Goal: Task Accomplishment & Management: Use online tool/utility

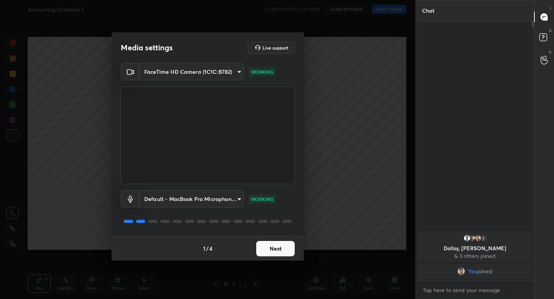
click at [269, 253] on button "Next" at bounding box center [275, 248] width 38 height 15
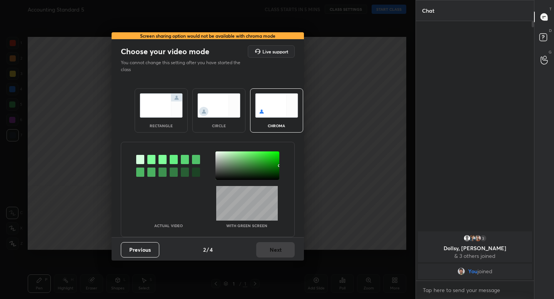
click at [168, 109] on img at bounding box center [161, 105] width 43 height 24
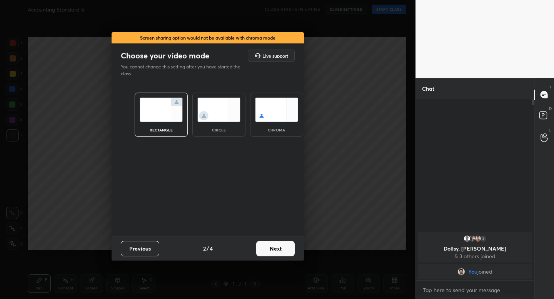
scroll to position [3, 3]
click at [271, 249] on button "Next" at bounding box center [275, 248] width 38 height 15
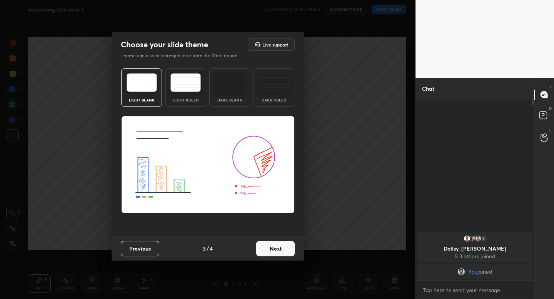
click at [191, 98] on div "Light Ruled" at bounding box center [185, 100] width 31 height 4
click at [275, 252] on button "Next" at bounding box center [275, 248] width 38 height 15
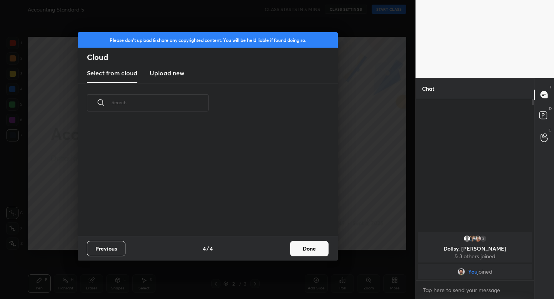
scroll to position [113, 247]
click at [299, 249] on button "Done" at bounding box center [309, 248] width 38 height 15
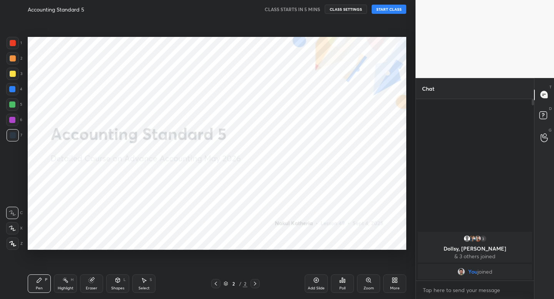
click at [12, 245] on icon at bounding box center [13, 244] width 6 height 5
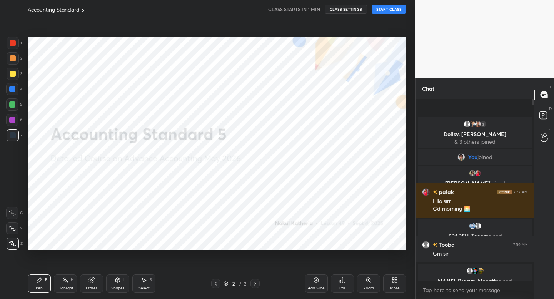
click at [382, 7] on button "START CLASS" at bounding box center [389, 9] width 35 height 9
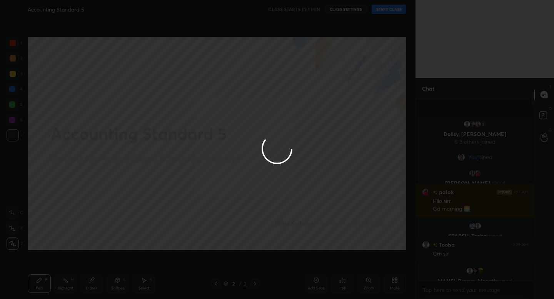
type textarea "x"
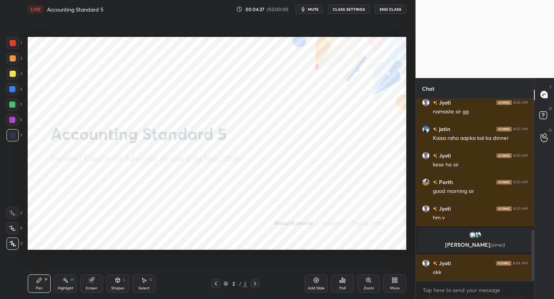
scroll to position [471, 0]
click at [392, 279] on icon at bounding box center [393, 279] width 2 height 2
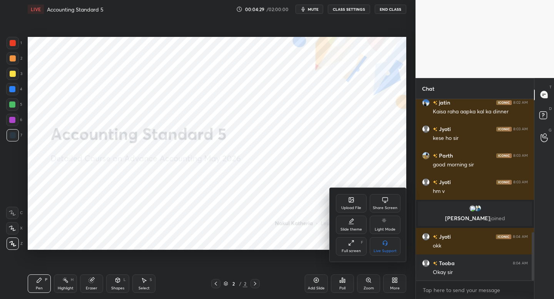
click at [355, 207] on div "Upload File" at bounding box center [351, 208] width 20 height 4
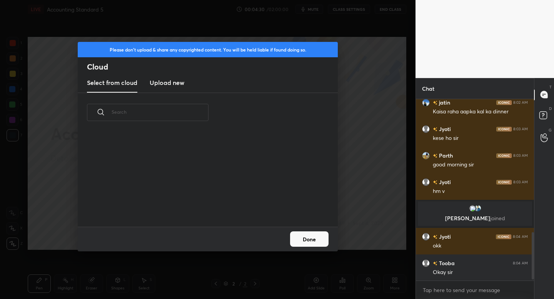
scroll to position [516, 0]
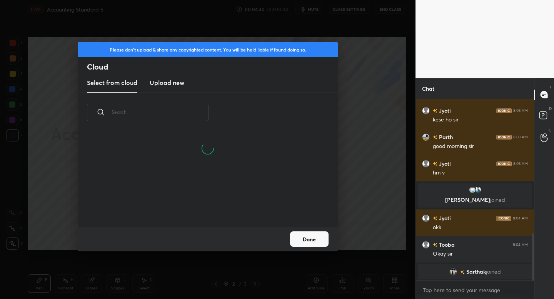
click at [168, 80] on h3 "Upload new" at bounding box center [167, 82] width 35 height 9
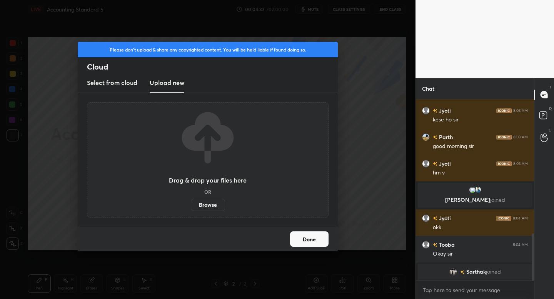
click at [210, 208] on label "Browse" at bounding box center [208, 205] width 34 height 12
click at [191, 208] on input "Browse" at bounding box center [191, 205] width 0 height 12
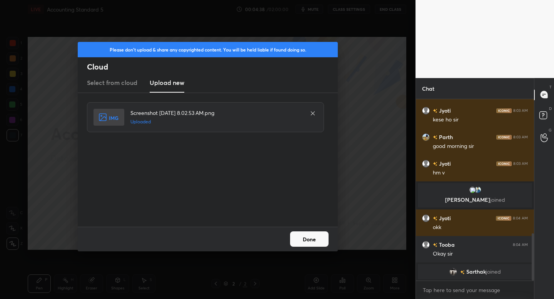
click at [301, 242] on button "Done" at bounding box center [309, 239] width 38 height 15
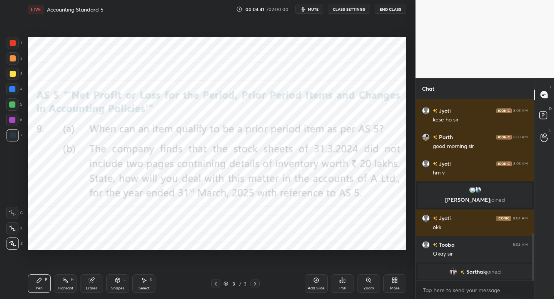
click at [13, 44] on div at bounding box center [13, 43] width 6 height 6
click at [116, 287] on div "Shapes" at bounding box center [117, 289] width 13 height 4
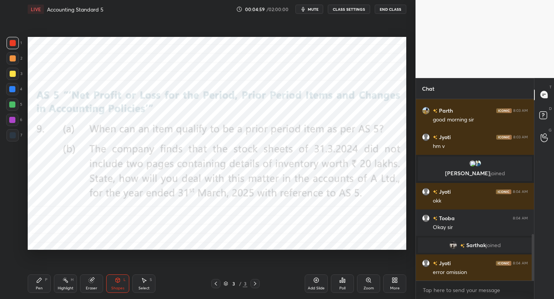
scroll to position [534, 0]
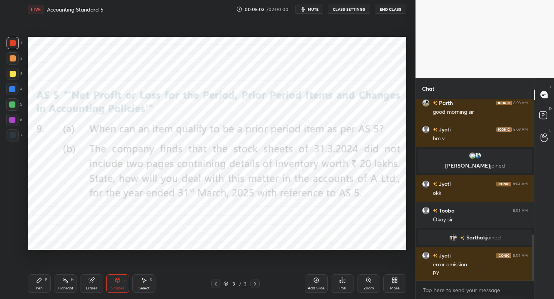
click at [318, 287] on div "Add Slide" at bounding box center [316, 289] width 17 height 4
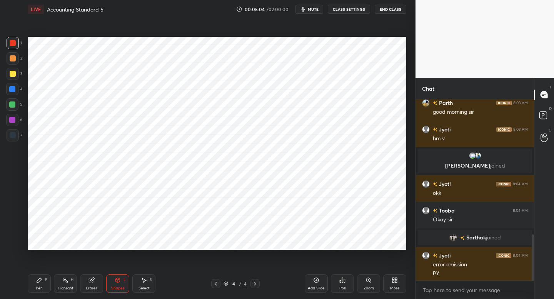
click at [43, 278] on div "Pen P" at bounding box center [39, 284] width 23 height 18
click at [17, 137] on div at bounding box center [13, 135] width 12 height 12
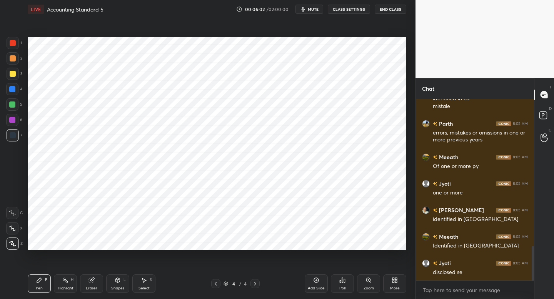
scroll to position [776, 0]
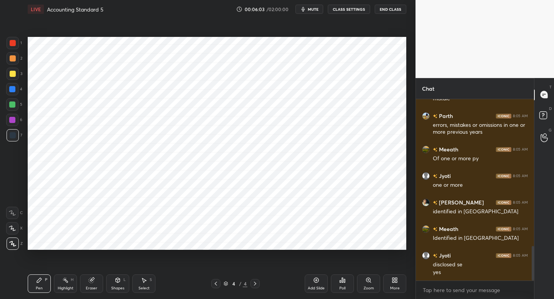
click at [16, 119] on div at bounding box center [12, 120] width 12 height 12
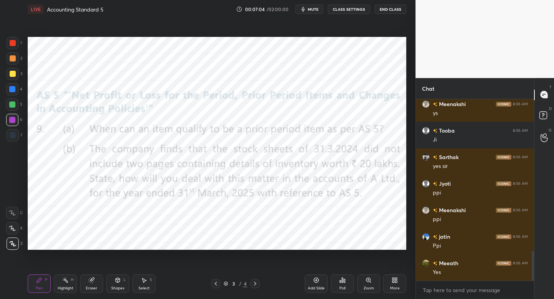
scroll to position [995, 0]
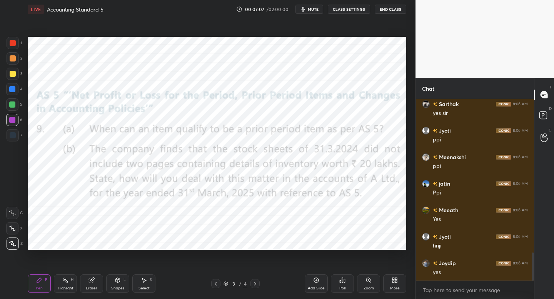
click at [252, 251] on div "Setting up your live class Poll for secs No correct answer Start poll" at bounding box center [217, 143] width 385 height 250
click at [254, 259] on div "Setting up your live class Poll for secs No correct answer Start poll" at bounding box center [217, 143] width 385 height 250
click at [260, 287] on div "Pen P Highlight H Eraser Shapes L Select S 3 / 4 Add Slide Poll Zoom More" at bounding box center [217, 284] width 379 height 31
click at [254, 285] on icon at bounding box center [255, 284] width 6 height 6
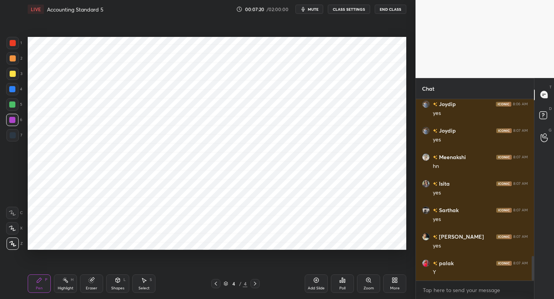
click at [8, 48] on div at bounding box center [13, 43] width 12 height 12
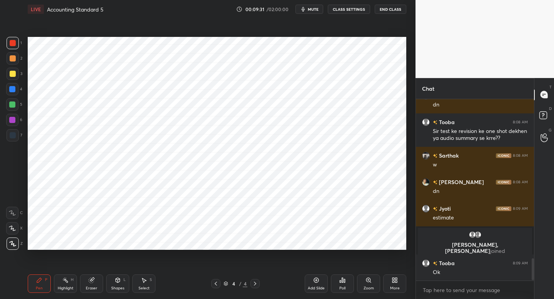
scroll to position [1316, 0]
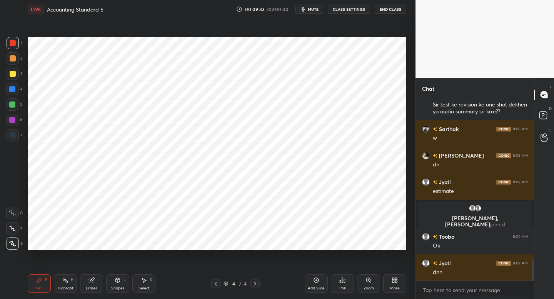
click at [394, 282] on icon at bounding box center [393, 282] width 2 height 2
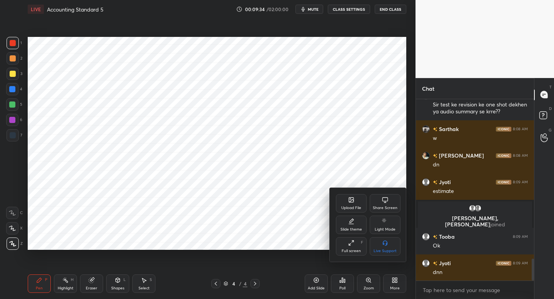
click at [344, 201] on div "Upload File" at bounding box center [351, 203] width 31 height 18
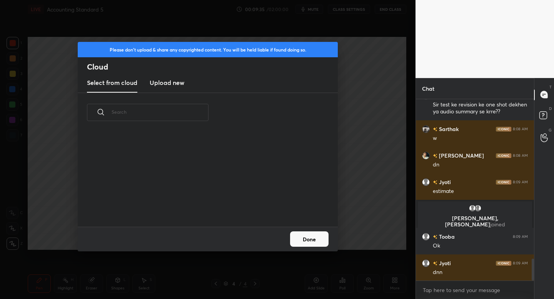
scroll to position [95, 247]
click at [175, 83] on h3 "Upload new" at bounding box center [167, 82] width 35 height 9
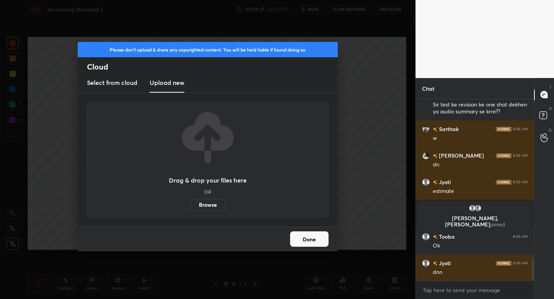
click at [205, 202] on label "Browse" at bounding box center [208, 205] width 34 height 12
click at [191, 202] on input "Browse" at bounding box center [191, 205] width 0 height 12
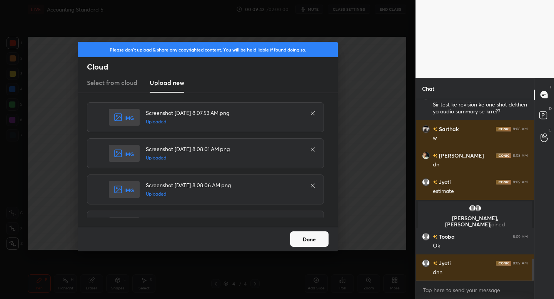
scroll to position [1343, 0]
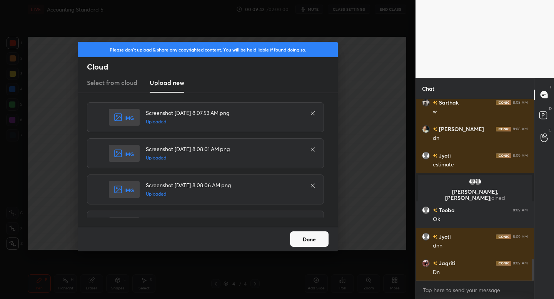
click at [312, 242] on button "Done" at bounding box center [309, 239] width 38 height 15
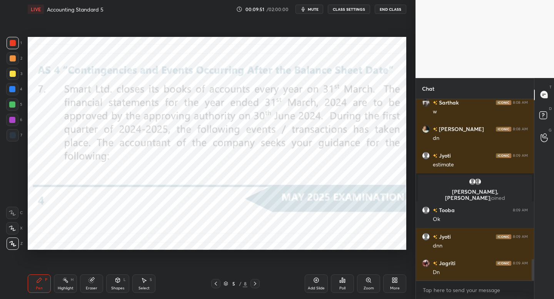
scroll to position [1369, 0]
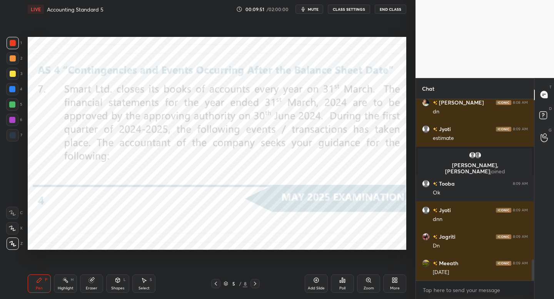
click at [116, 287] on div "Shapes" at bounding box center [117, 289] width 13 height 4
click at [45, 282] on div "Pen P" at bounding box center [39, 284] width 23 height 18
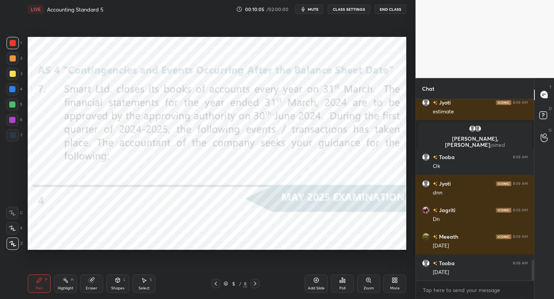
click at [254, 286] on div at bounding box center [254, 283] width 9 height 9
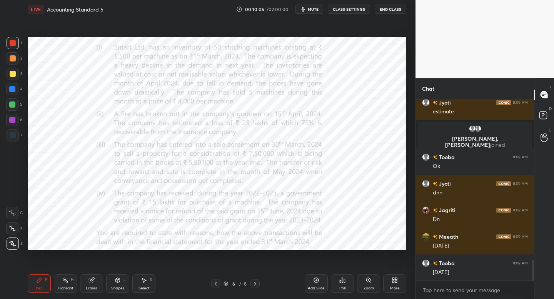
click at [256, 287] on div at bounding box center [254, 283] width 9 height 9
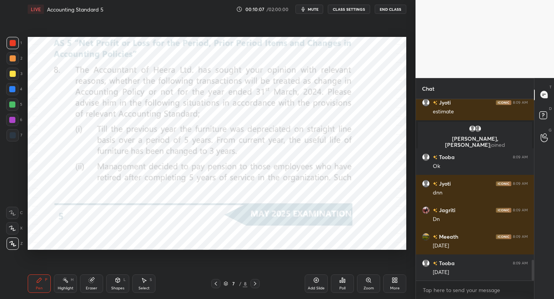
click at [214, 287] on div at bounding box center [215, 283] width 9 height 9
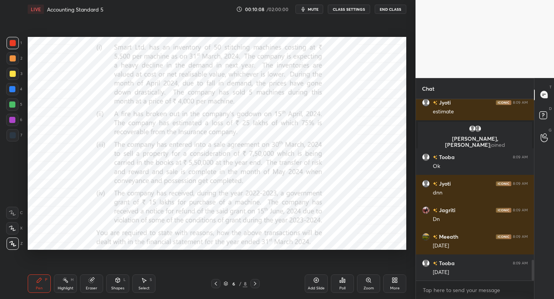
click at [214, 284] on icon at bounding box center [216, 284] width 6 height 6
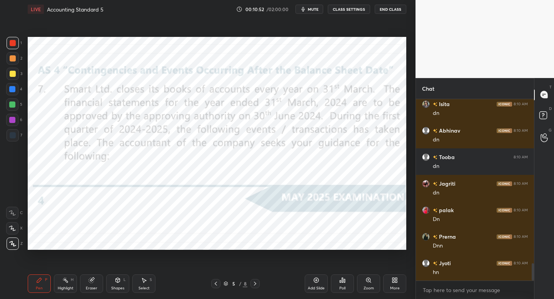
scroll to position [1722, 0]
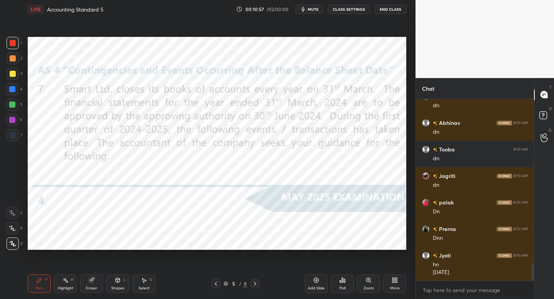
click at [257, 285] on div at bounding box center [254, 283] width 9 height 9
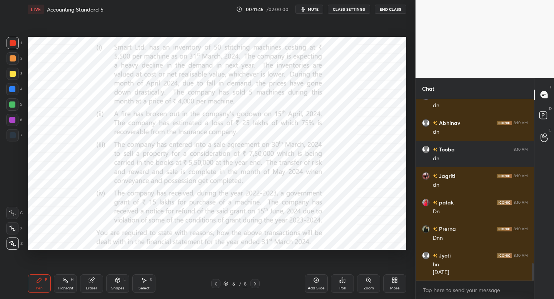
scroll to position [1749, 0]
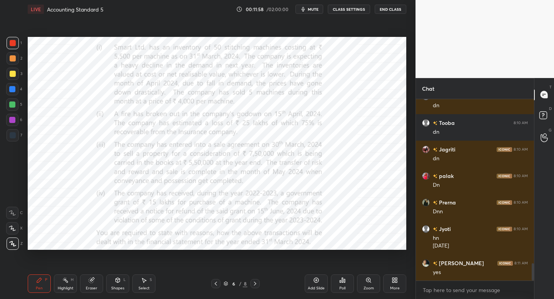
click at [15, 229] on icon at bounding box center [12, 228] width 7 height 5
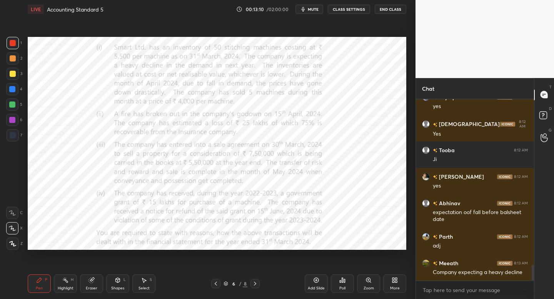
scroll to position [1910, 0]
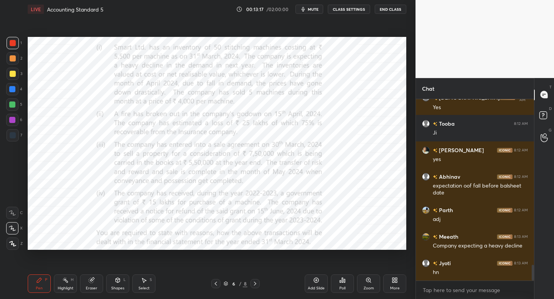
click at [317, 280] on icon at bounding box center [316, 280] width 6 height 6
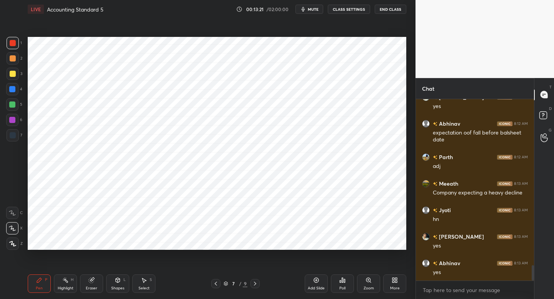
scroll to position [1989, 0]
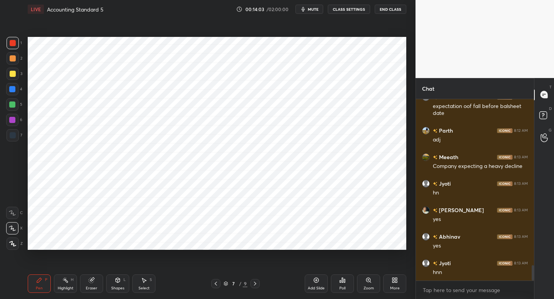
click at [215, 279] on div "Pen P Highlight H Eraser Shapes L Select S 7 / 9 Add Slide Poll Zoom More" at bounding box center [217, 284] width 379 height 31
click at [216, 285] on icon at bounding box center [216, 284] width 6 height 6
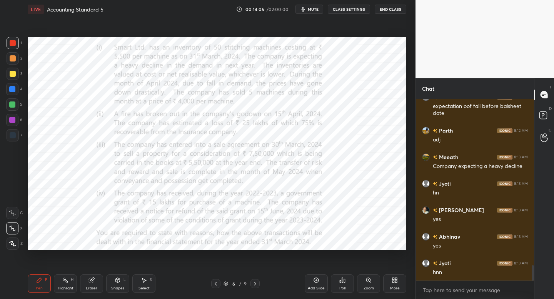
click at [258, 286] on icon at bounding box center [255, 284] width 6 height 6
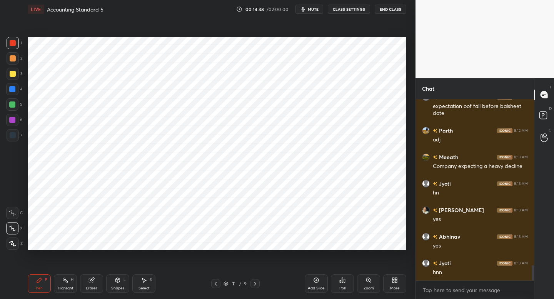
click at [17, 106] on div at bounding box center [12, 104] width 12 height 12
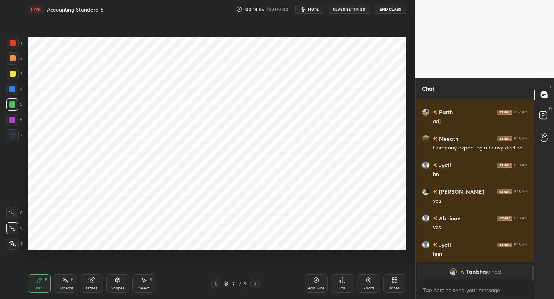
click at [214, 281] on icon at bounding box center [216, 284] width 6 height 6
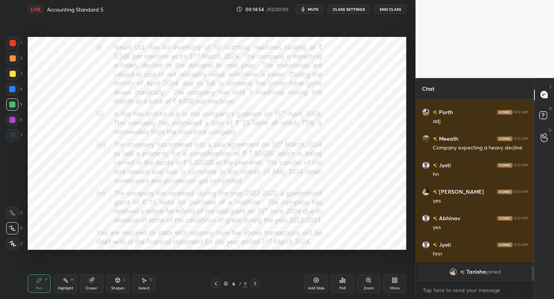
click at [257, 282] on icon at bounding box center [255, 284] width 6 height 6
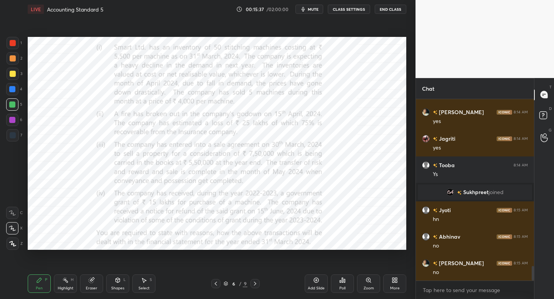
scroll to position [2100, 0]
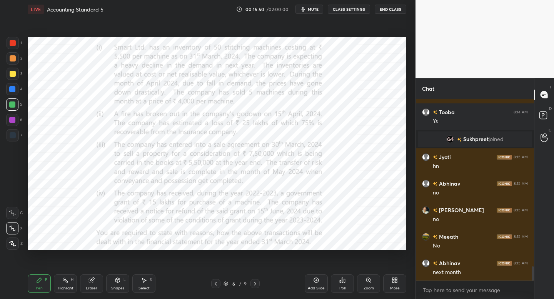
click at [256, 284] on icon at bounding box center [255, 284] width 6 height 6
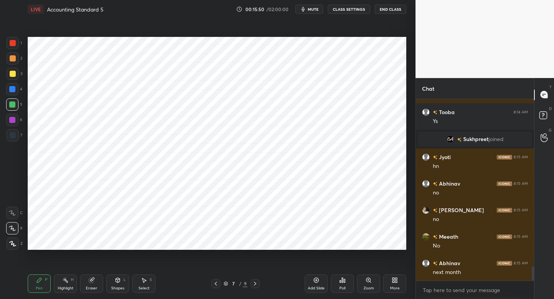
scroll to position [2153, 0]
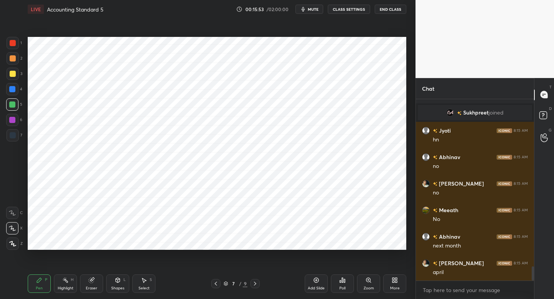
click at [15, 137] on div at bounding box center [13, 135] width 6 height 6
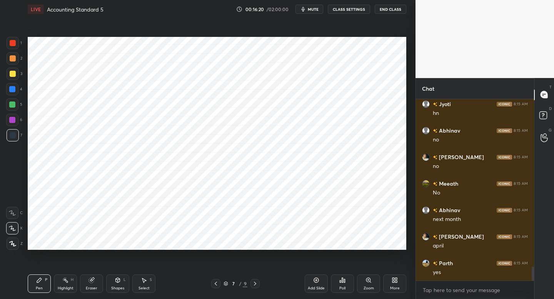
click at [215, 285] on icon at bounding box center [216, 284] width 6 height 6
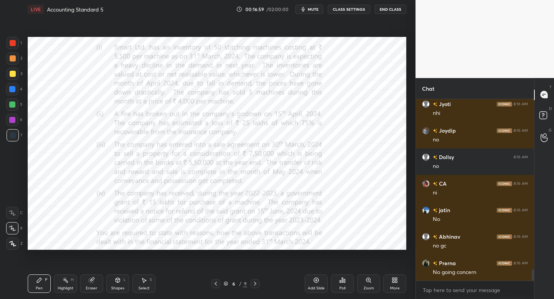
scroll to position [2785, 0]
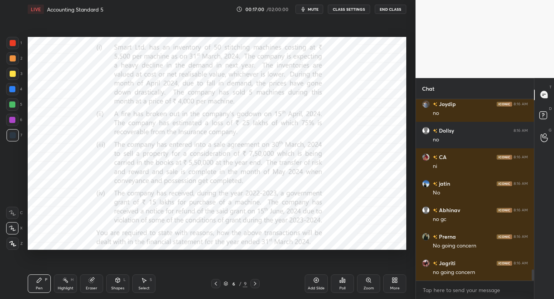
click at [15, 122] on div at bounding box center [12, 120] width 12 height 12
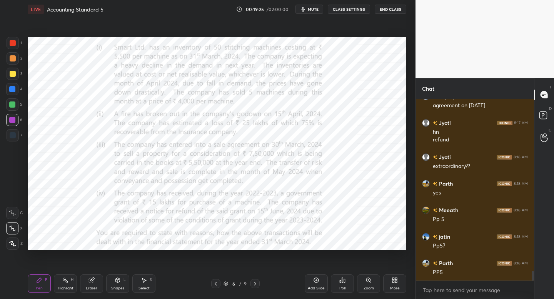
scroll to position [3259, 0]
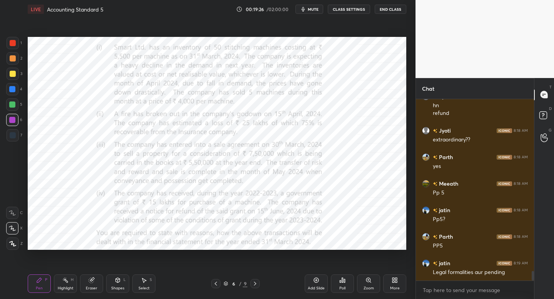
click at [394, 289] on div "More" at bounding box center [395, 289] width 10 height 4
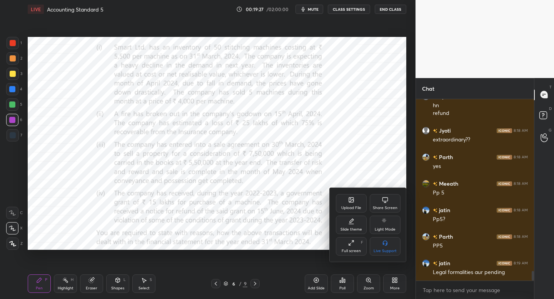
click at [353, 211] on div "Upload File" at bounding box center [351, 203] width 31 height 18
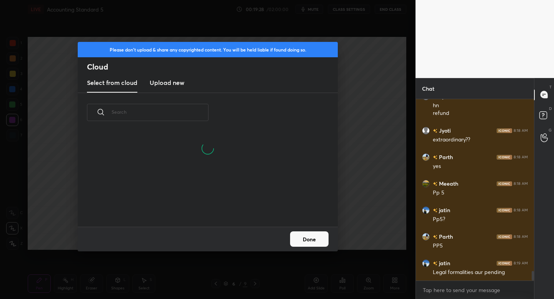
click at [172, 81] on h3 "Upload new" at bounding box center [167, 82] width 35 height 9
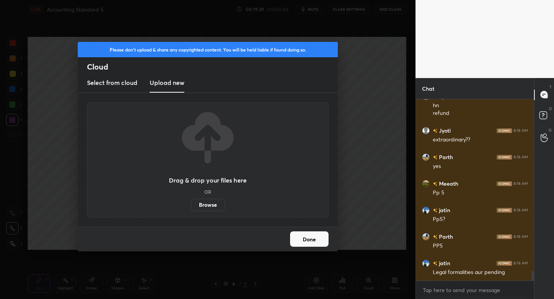
click at [215, 204] on label "Browse" at bounding box center [208, 205] width 34 height 12
click at [191, 204] on input "Browse" at bounding box center [191, 205] width 0 height 12
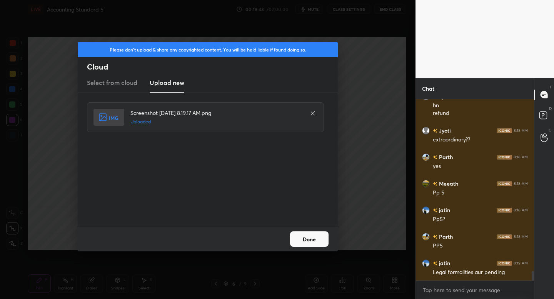
click at [300, 241] on button "Done" at bounding box center [309, 239] width 38 height 15
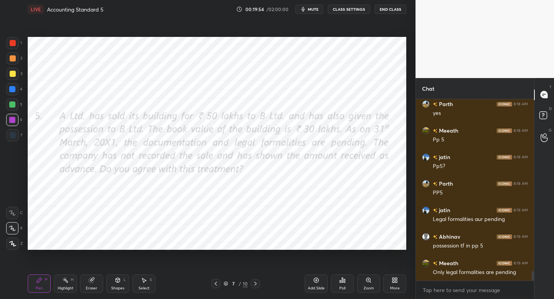
scroll to position [3339, 0]
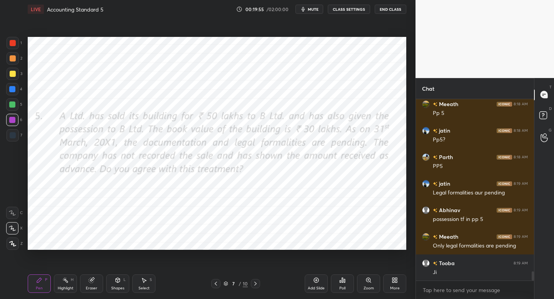
click at [213, 285] on icon at bounding box center [216, 284] width 6 height 6
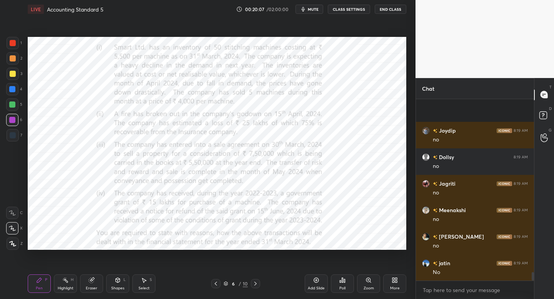
scroll to position [3737, 0]
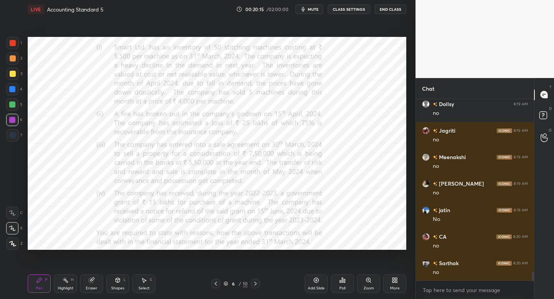
click at [92, 287] on div "Eraser" at bounding box center [92, 289] width 12 height 4
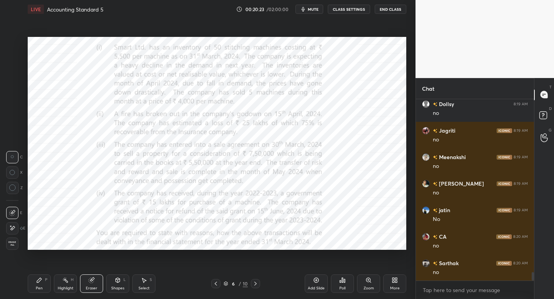
click at [30, 285] on div "Pen P" at bounding box center [39, 284] width 23 height 18
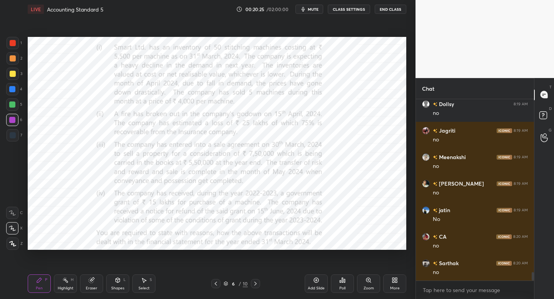
click at [85, 285] on div "Eraser" at bounding box center [91, 284] width 23 height 18
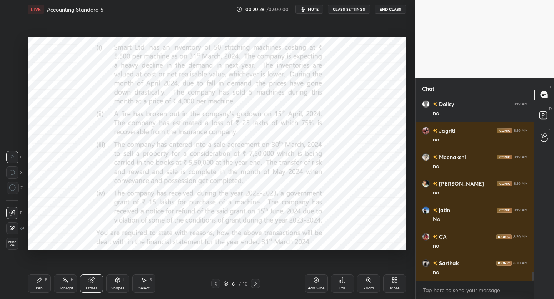
click at [36, 284] on div "Pen P" at bounding box center [39, 284] width 23 height 18
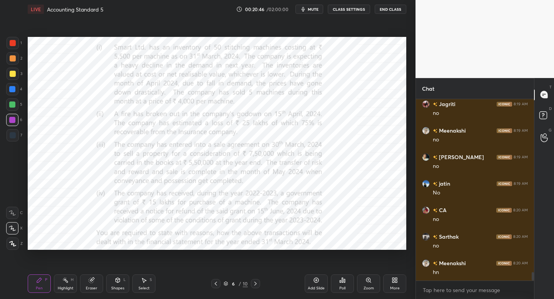
scroll to position [3790, 0]
click at [256, 285] on icon at bounding box center [255, 284] width 6 height 6
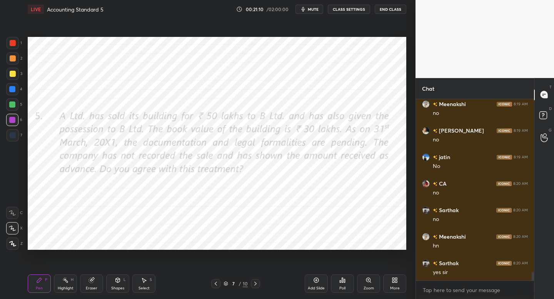
click at [216, 283] on icon at bounding box center [216, 284] width 6 height 6
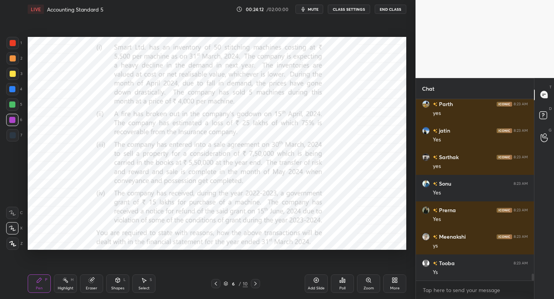
scroll to position [4550, 0]
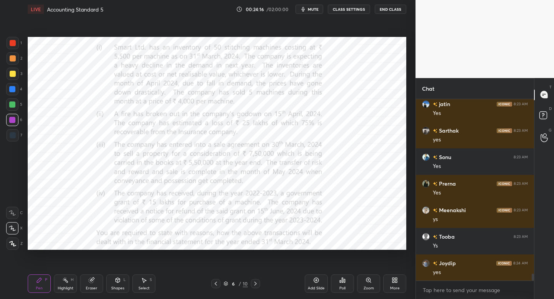
click at [255, 285] on icon at bounding box center [255, 284] width 6 height 6
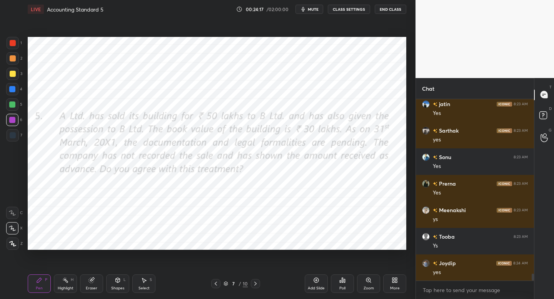
click at [255, 281] on icon at bounding box center [255, 284] width 6 height 6
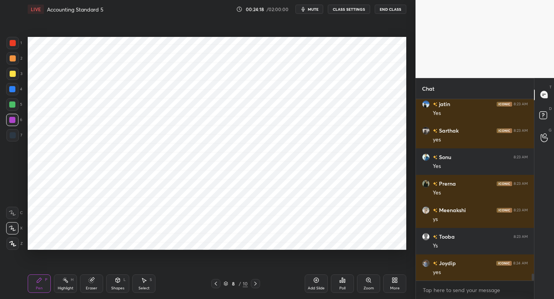
scroll to position [4577, 0]
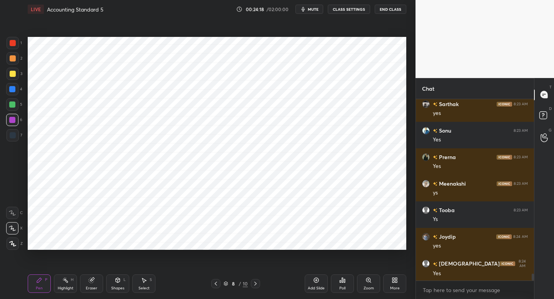
click at [312, 279] on div "Add Slide" at bounding box center [316, 284] width 23 height 18
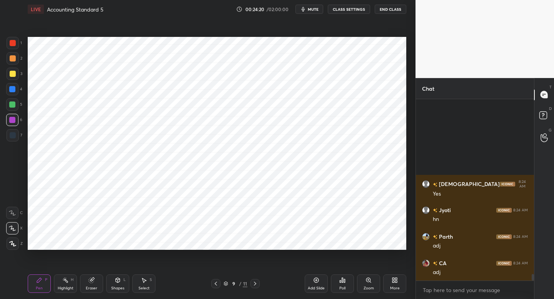
scroll to position [4762, 0]
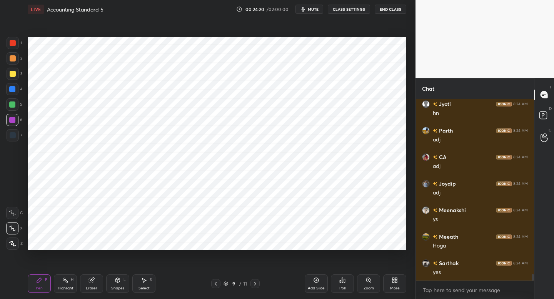
click at [18, 135] on div at bounding box center [13, 135] width 12 height 12
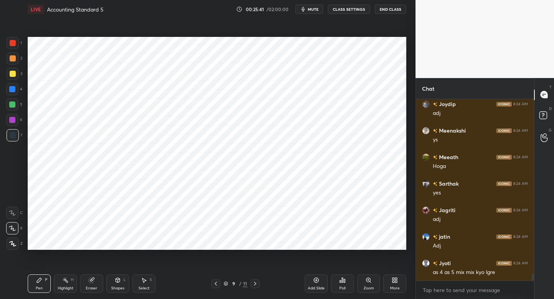
click at [19, 122] on div "6" at bounding box center [14, 120] width 16 height 12
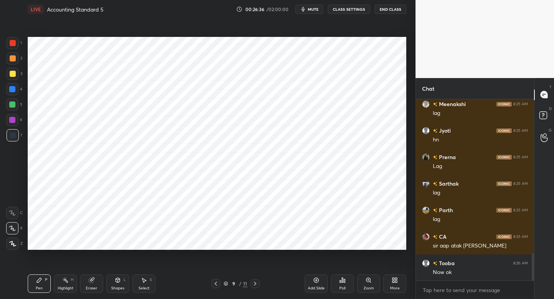
click at [14, 95] on div at bounding box center [12, 89] width 12 height 12
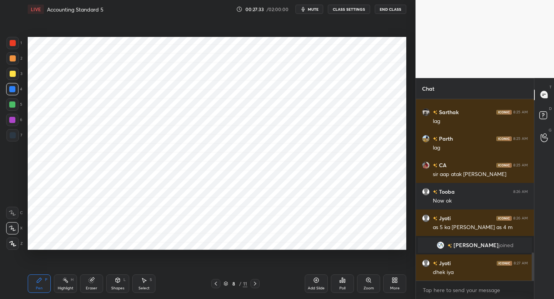
scroll to position [1021, 0]
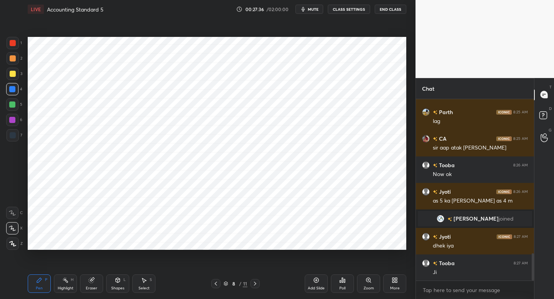
click at [305, 10] on icon "button" at bounding box center [303, 9] width 3 height 5
click at [306, 10] on span "unmute" at bounding box center [312, 9] width 17 height 5
click at [305, 10] on icon "button" at bounding box center [303, 9] width 3 height 5
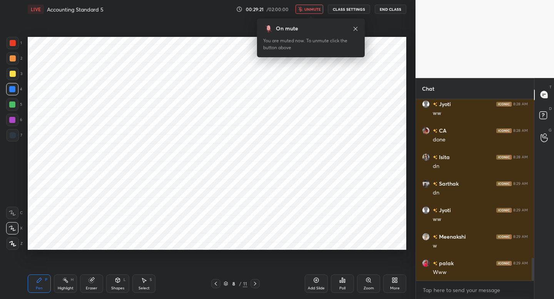
scroll to position [1287, 0]
click at [311, 10] on span "unmute" at bounding box center [312, 9] width 17 height 5
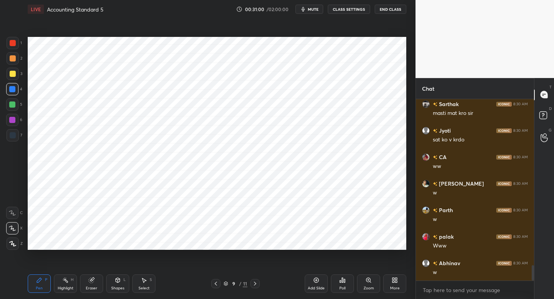
scroll to position [1992, 0]
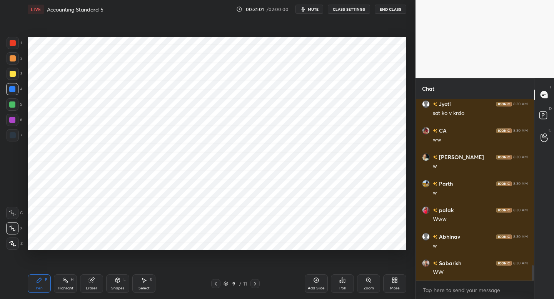
click at [311, 10] on span "mute" at bounding box center [313, 9] width 11 height 5
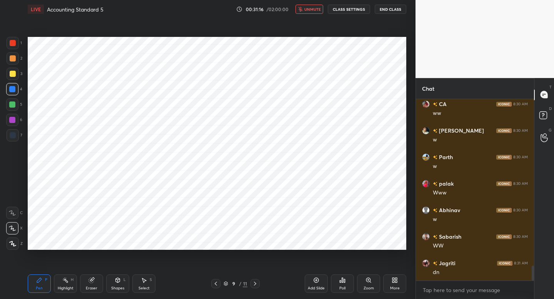
scroll to position [2045, 0]
click at [311, 10] on span "unmute" at bounding box center [312, 9] width 17 height 5
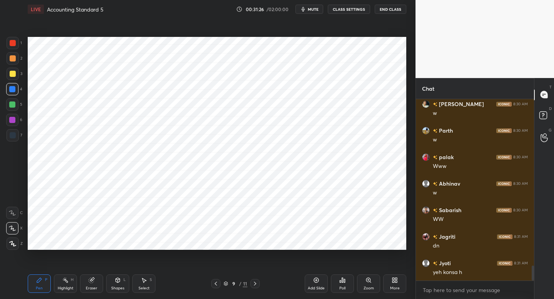
click at [15, 135] on div at bounding box center [13, 135] width 6 height 6
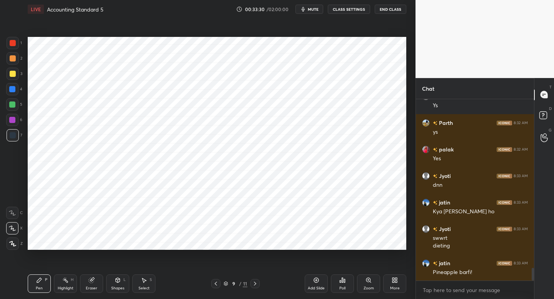
scroll to position [2413, 0]
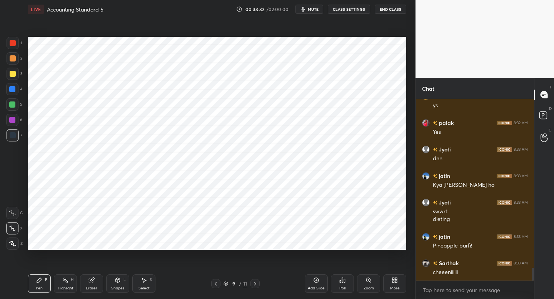
click at [256, 284] on icon at bounding box center [255, 284] width 6 height 6
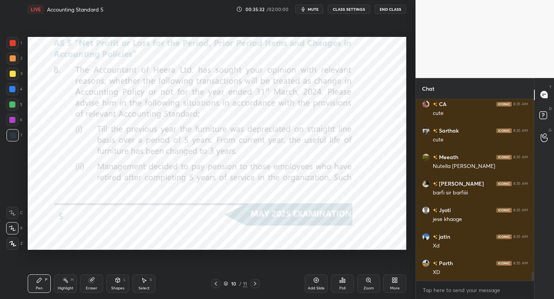
scroll to position [3635, 0]
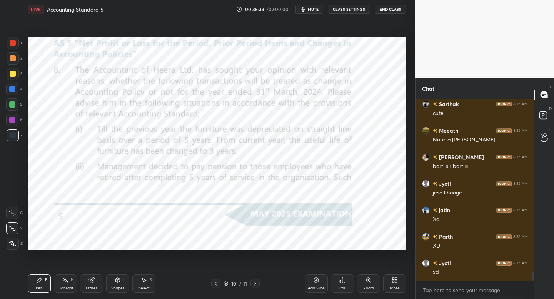
click at [22, 145] on div "1 2 3 4 5 6 7 C X Z C X Z E E Erase all H H" at bounding box center [12, 143] width 25 height 213
click at [253, 282] on icon at bounding box center [255, 284] width 6 height 6
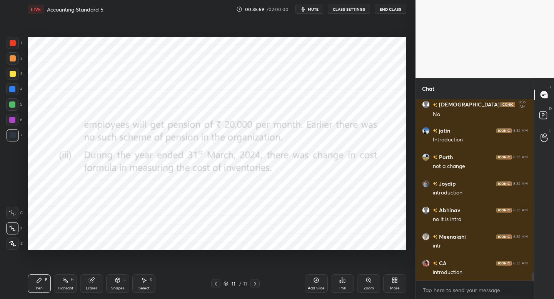
scroll to position [3908, 0]
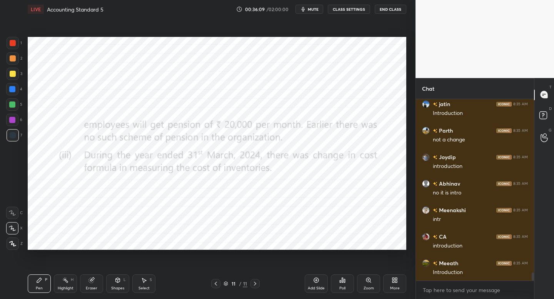
click at [252, 287] on div at bounding box center [254, 283] width 9 height 9
click at [15, 91] on div at bounding box center [12, 89] width 6 height 6
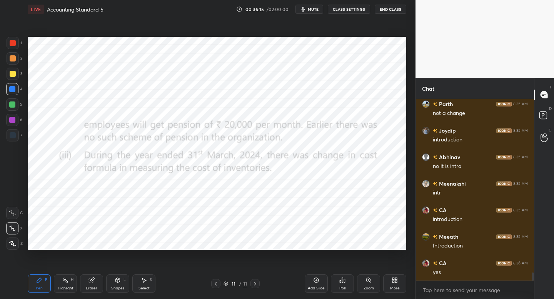
click at [256, 283] on icon at bounding box center [255, 284] width 6 height 6
click at [255, 284] on icon at bounding box center [255, 284] width 6 height 6
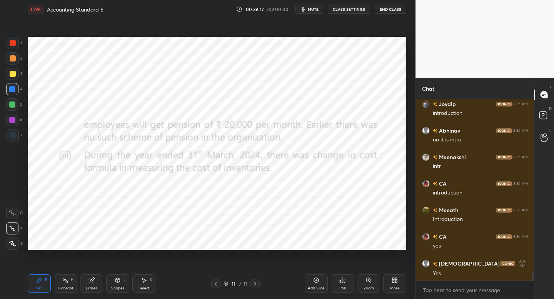
click at [254, 284] on icon at bounding box center [255, 284] width 6 height 6
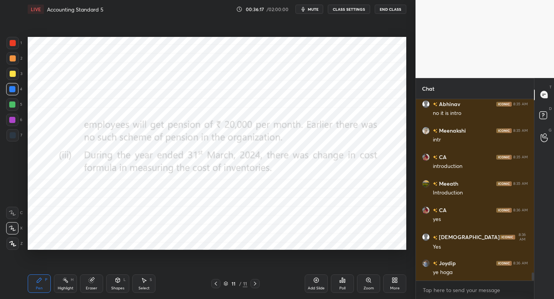
click at [254, 281] on icon at bounding box center [255, 284] width 6 height 6
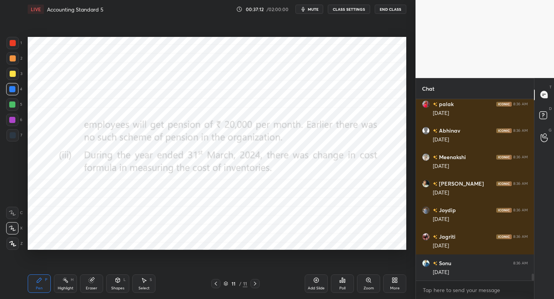
scroll to position [4465, 0]
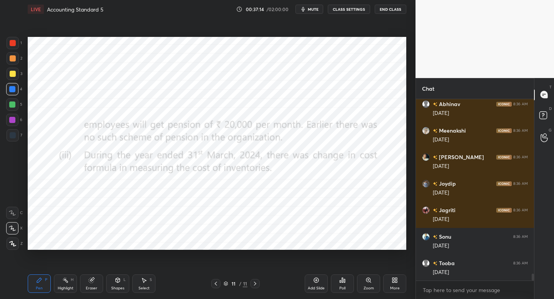
click at [390, 287] on div "More" at bounding box center [395, 289] width 10 height 4
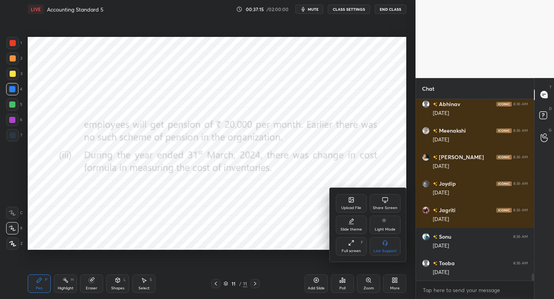
click at [353, 202] on icon at bounding box center [351, 200] width 6 height 6
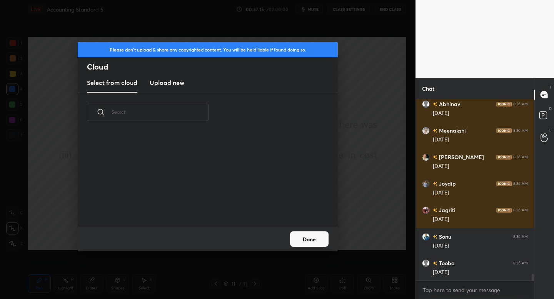
scroll to position [95, 247]
click at [173, 79] on h3 "Upload new" at bounding box center [167, 82] width 35 height 9
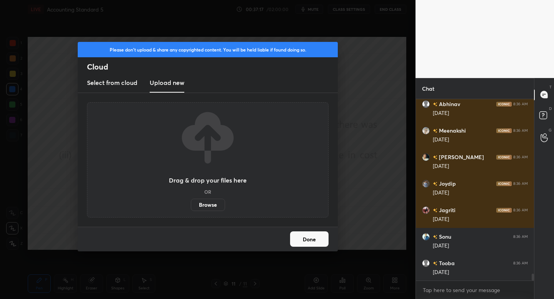
click at [209, 206] on label "Browse" at bounding box center [208, 205] width 34 height 12
click at [191, 206] on input "Browse" at bounding box center [191, 205] width 0 height 12
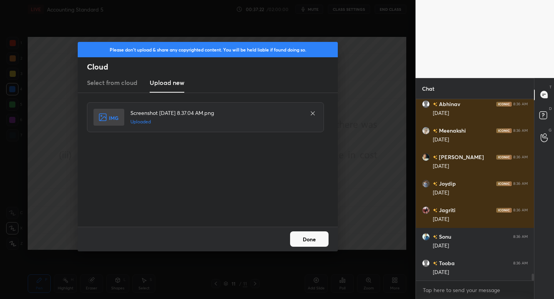
click at [307, 239] on button "Done" at bounding box center [309, 239] width 38 height 15
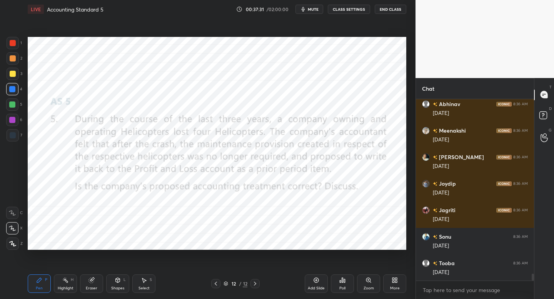
click at [14, 41] on div at bounding box center [13, 43] width 6 height 6
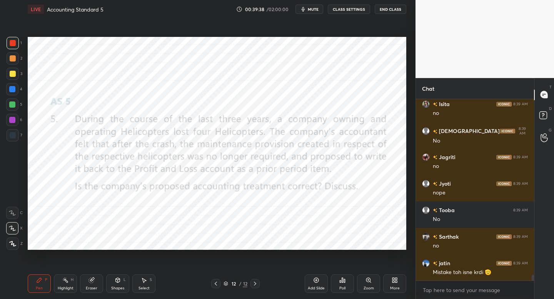
scroll to position [5561, 0]
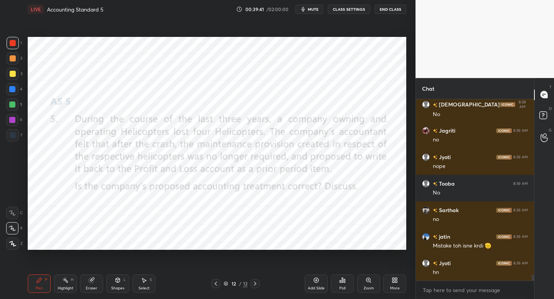
click at [14, 73] on div at bounding box center [13, 74] width 6 height 6
click at [18, 61] on div "2" at bounding box center [15, 58] width 16 height 12
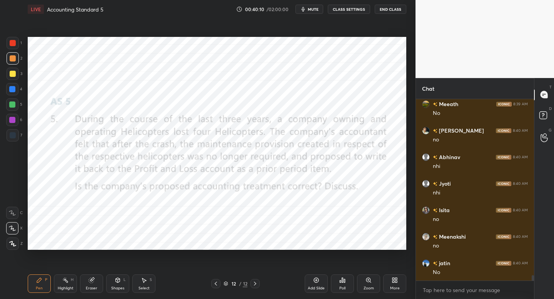
scroll to position [5941, 0]
click at [320, 290] on div "Add Slide" at bounding box center [316, 289] width 17 height 4
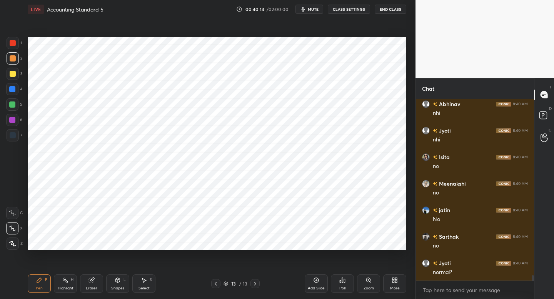
scroll to position [5994, 0]
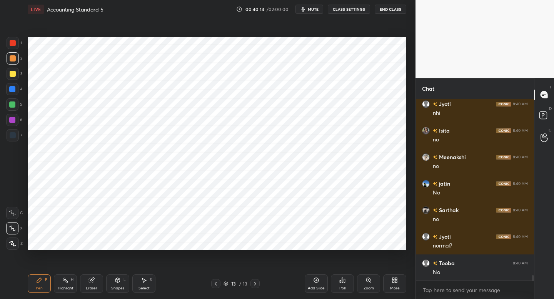
click at [14, 132] on div at bounding box center [13, 135] width 6 height 6
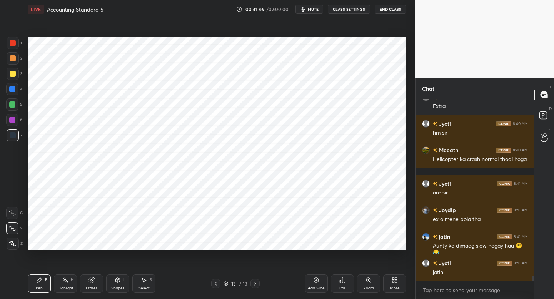
scroll to position [6452, 0]
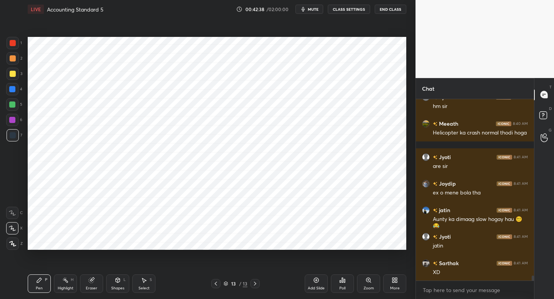
click at [14, 125] on div at bounding box center [12, 120] width 12 height 12
click at [309, 285] on div "Add Slide" at bounding box center [316, 284] width 23 height 18
click at [14, 136] on div at bounding box center [13, 135] width 6 height 6
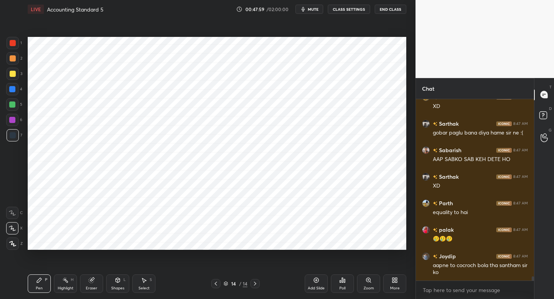
scroll to position [7823, 0]
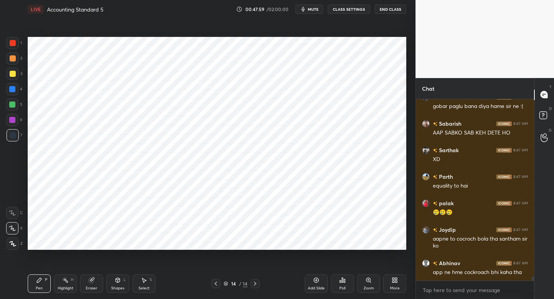
click at [393, 284] on div "More" at bounding box center [394, 284] width 23 height 18
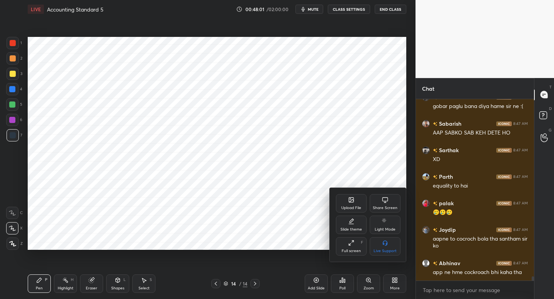
click at [348, 210] on div "Upload File" at bounding box center [351, 208] width 20 height 4
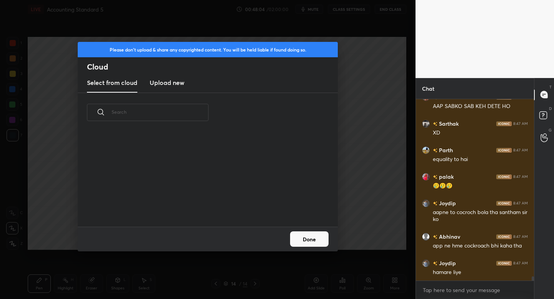
scroll to position [7876, 0]
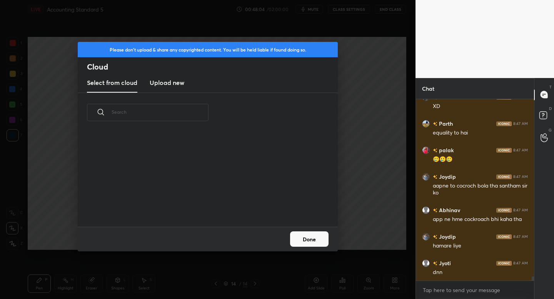
click at [165, 81] on h3 "Upload new" at bounding box center [167, 82] width 35 height 9
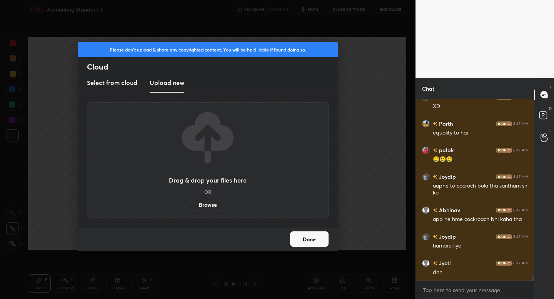
click at [213, 205] on label "Browse" at bounding box center [208, 205] width 34 height 12
click at [191, 205] on input "Browse" at bounding box center [191, 205] width 0 height 12
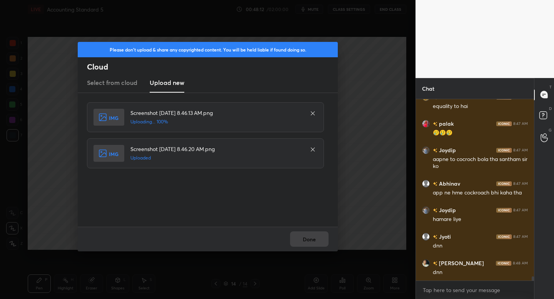
scroll to position [7936, 0]
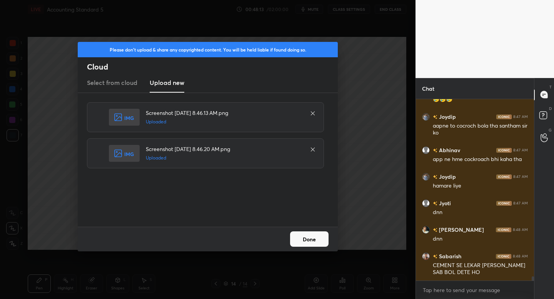
click at [311, 243] on button "Done" at bounding box center [309, 239] width 38 height 15
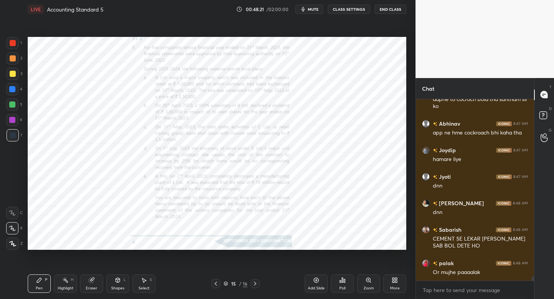
scroll to position [7989, 0]
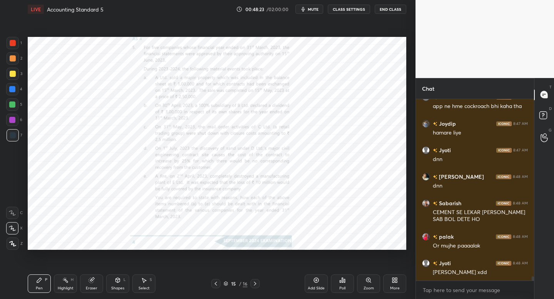
click at [12, 240] on div at bounding box center [13, 244] width 12 height 12
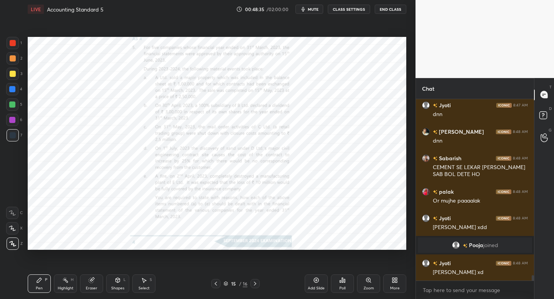
scroll to position [6016, 0]
click at [365, 283] on div "Zoom" at bounding box center [368, 284] width 23 height 18
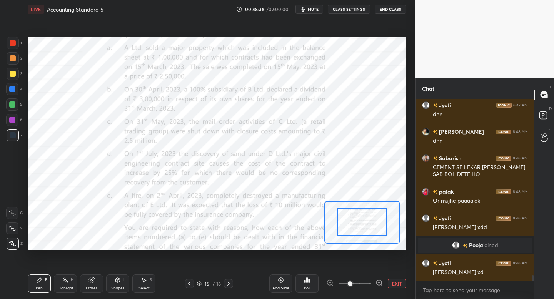
drag, startPoint x: 367, startPoint y: 233, endPoint x: 369, endPoint y: 211, distance: 22.5
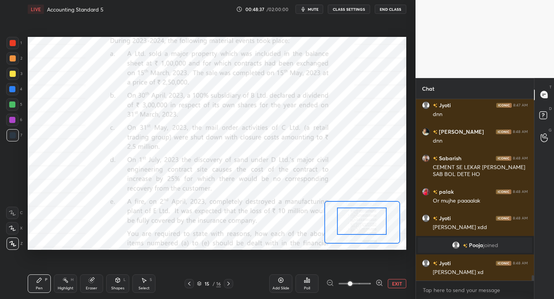
drag, startPoint x: 366, startPoint y: 224, endPoint x: 367, endPoint y: 212, distance: 12.0
click at [367, 212] on div at bounding box center [362, 221] width 50 height 27
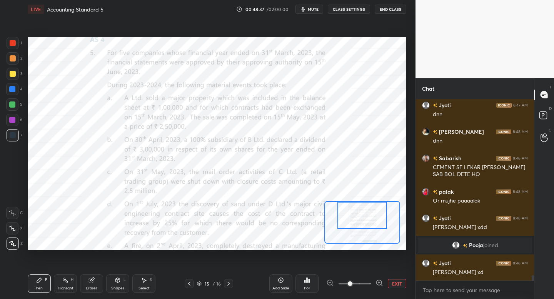
click at [366, 217] on div at bounding box center [362, 215] width 50 height 27
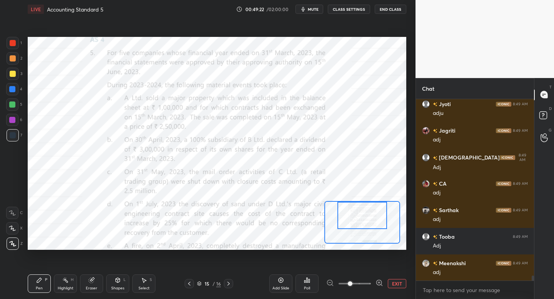
scroll to position [6308, 0]
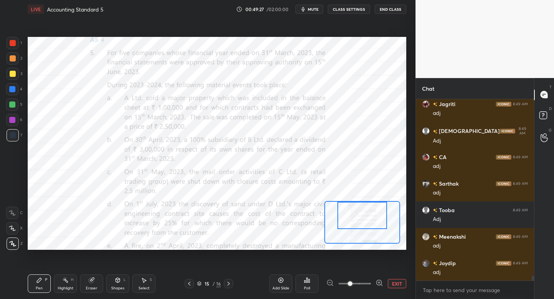
click at [120, 287] on div "Shapes" at bounding box center [117, 289] width 13 height 4
click at [47, 287] on div "Pen P" at bounding box center [39, 284] width 23 height 18
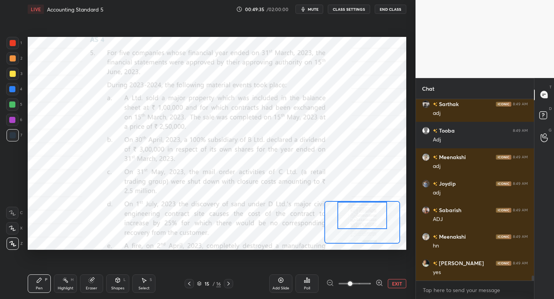
scroll to position [6441, 0]
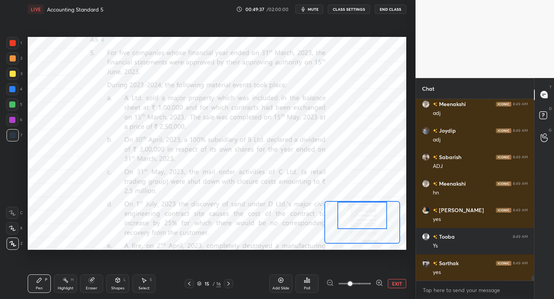
click at [9, 229] on div at bounding box center [12, 228] width 12 height 12
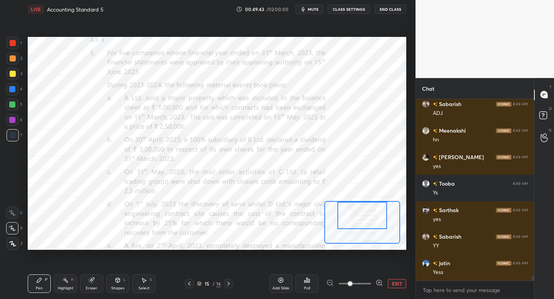
scroll to position [6521, 0]
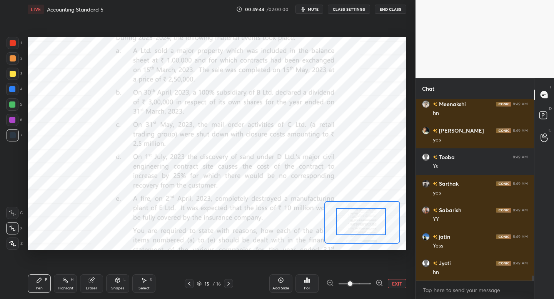
click at [359, 224] on div at bounding box center [361, 221] width 50 height 27
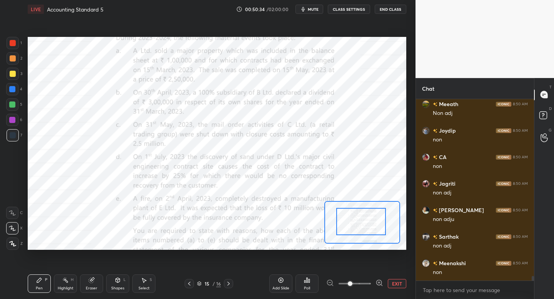
scroll to position [6866, 0]
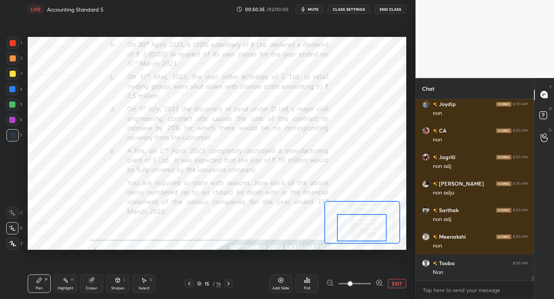
drag, startPoint x: 368, startPoint y: 219, endPoint x: 369, endPoint y: 225, distance: 6.3
click at [369, 225] on div at bounding box center [362, 227] width 50 height 27
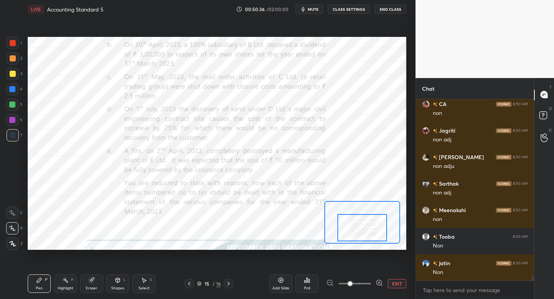
scroll to position [6919, 0]
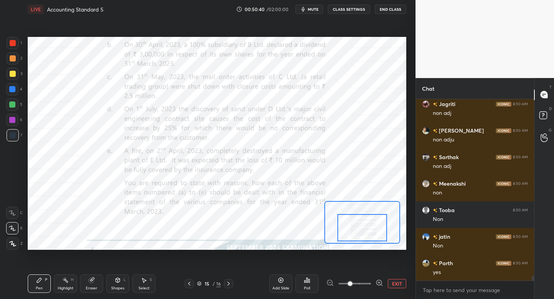
click at [184, 283] on div "15 / 16" at bounding box center [208, 283] width 121 height 9
click at [186, 282] on icon at bounding box center [189, 284] width 6 height 6
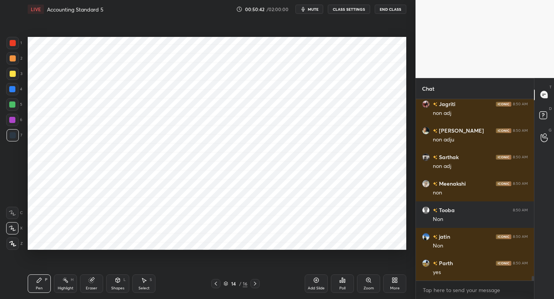
click at [247, 285] on div "16" at bounding box center [245, 283] width 5 height 7
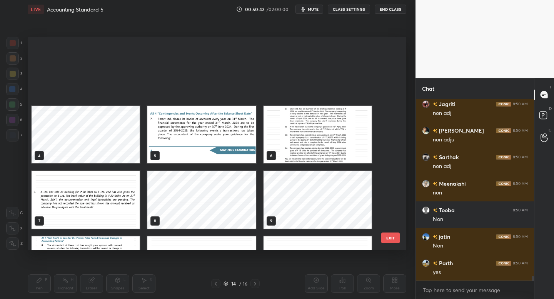
scroll to position [210, 375]
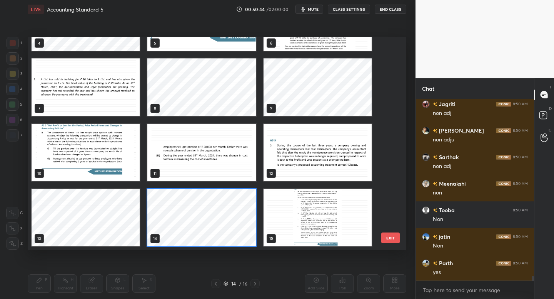
click at [302, 227] on img "grid" at bounding box center [318, 218] width 108 height 58
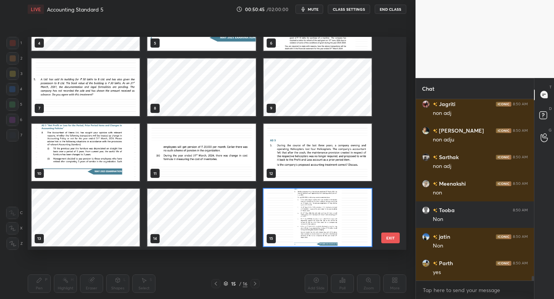
click at [394, 242] on button "EXIT" at bounding box center [390, 238] width 18 height 11
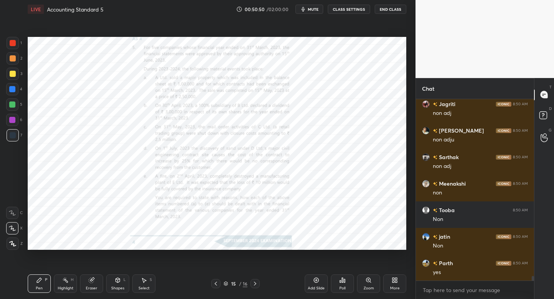
click at [368, 282] on div "Zoom" at bounding box center [368, 284] width 23 height 18
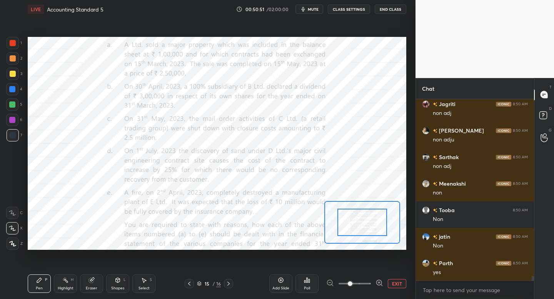
scroll to position [6945, 0]
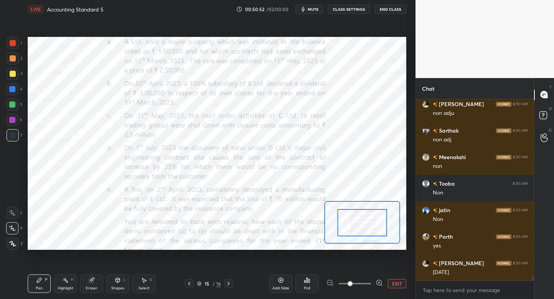
drag, startPoint x: 369, startPoint y: 225, endPoint x: 371, endPoint y: 236, distance: 11.0
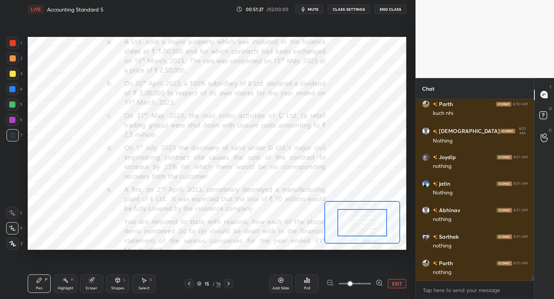
scroll to position [7184, 0]
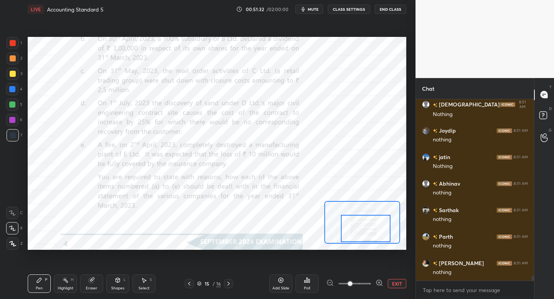
drag, startPoint x: 364, startPoint y: 227, endPoint x: 367, endPoint y: 231, distance: 4.5
click at [367, 231] on div at bounding box center [366, 228] width 50 height 27
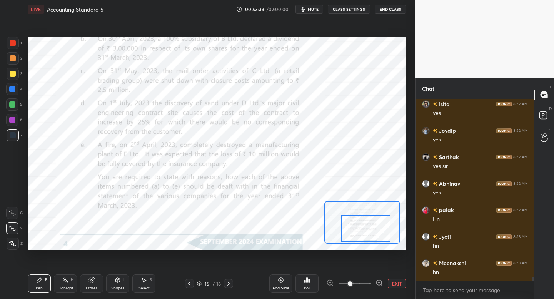
scroll to position [8333, 0]
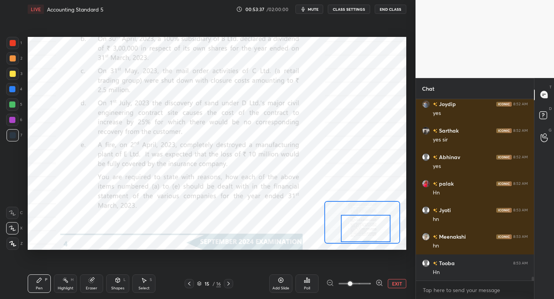
click at [282, 284] on div "Add Slide" at bounding box center [280, 284] width 23 height 18
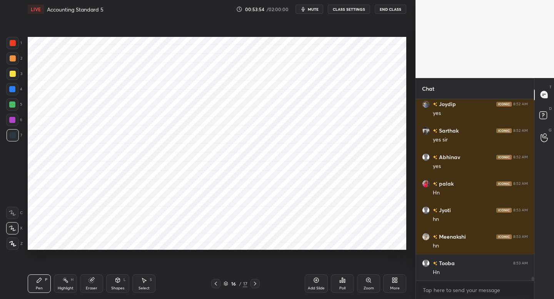
click at [17, 91] on div at bounding box center [12, 89] width 12 height 12
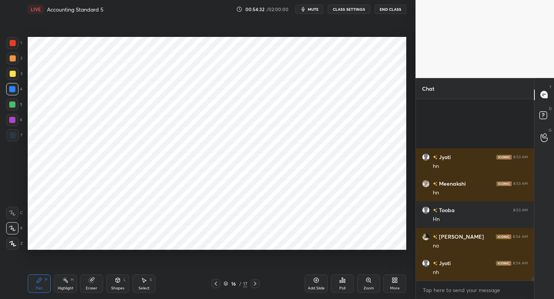
scroll to position [8466, 0]
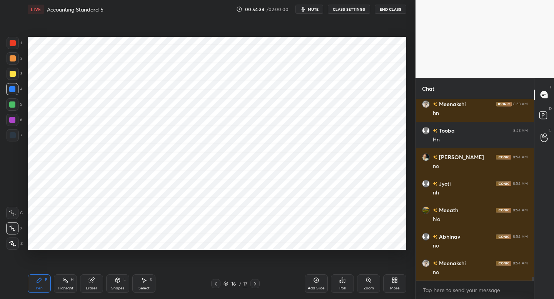
click at [15, 125] on div "6" at bounding box center [14, 121] width 16 height 15
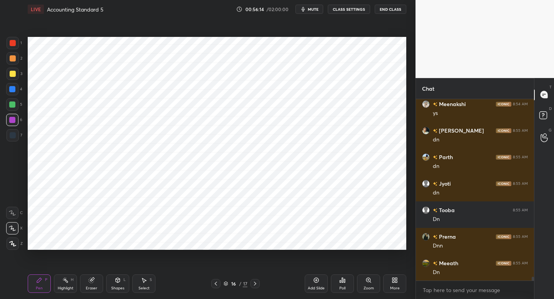
scroll to position [8800, 0]
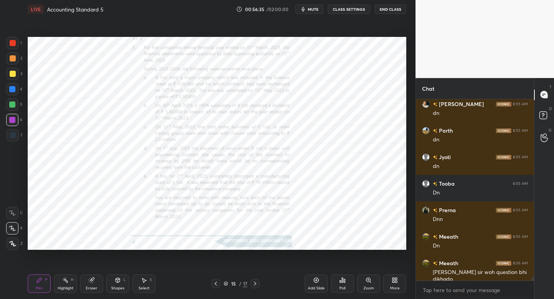
click at [371, 285] on div "Zoom" at bounding box center [368, 284] width 23 height 18
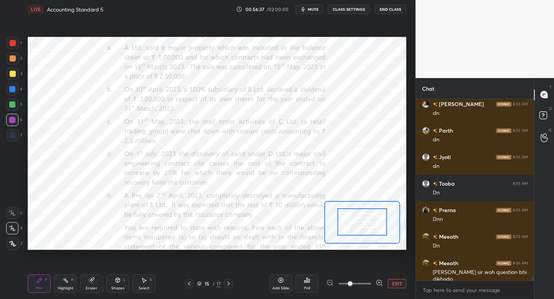
drag, startPoint x: 356, startPoint y: 224, endPoint x: 357, endPoint y: 220, distance: 4.9
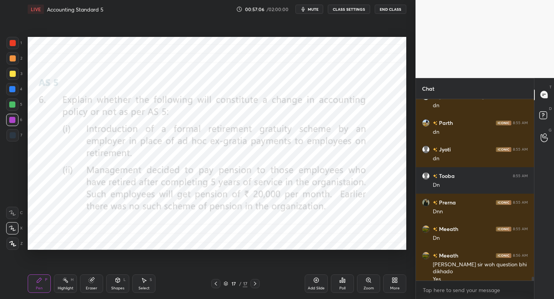
scroll to position [8815, 0]
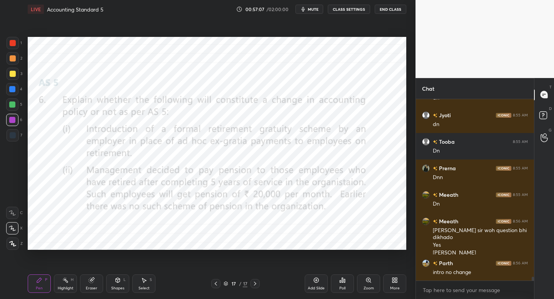
click at [152, 260] on div "Setting up your live class Poll for secs No correct answer Start poll" at bounding box center [217, 143] width 385 height 250
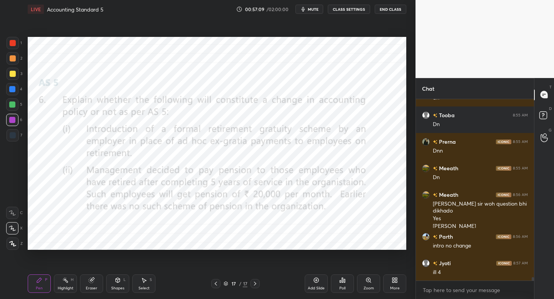
scroll to position [8895, 0]
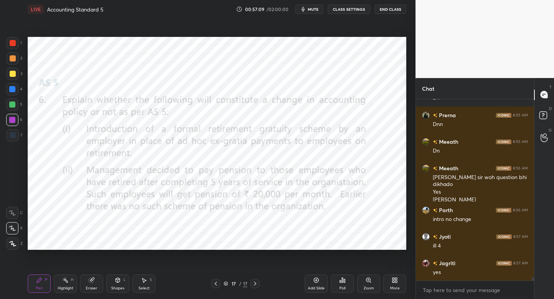
click at [390, 285] on div "More" at bounding box center [394, 284] width 23 height 18
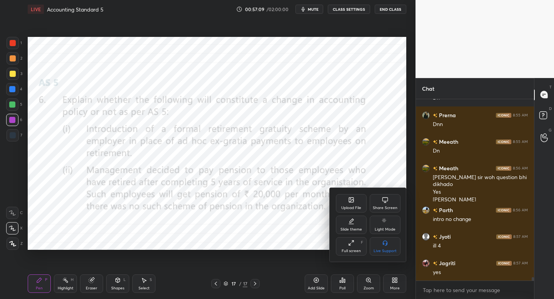
click at [347, 207] on div "Upload File" at bounding box center [351, 208] width 20 height 4
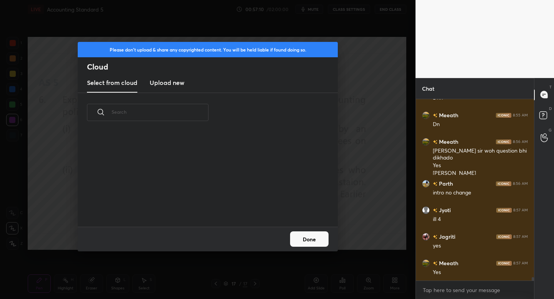
scroll to position [95, 247]
click at [173, 87] on new "Upload new" at bounding box center [167, 82] width 35 height 19
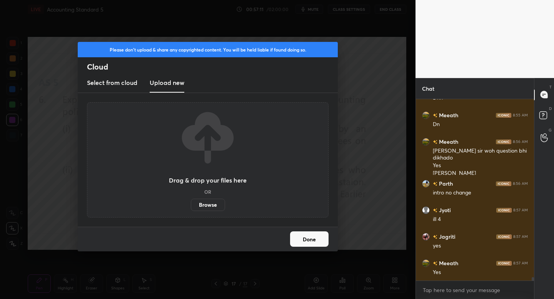
click at [212, 208] on label "Browse" at bounding box center [208, 205] width 34 height 12
click at [191, 208] on input "Browse" at bounding box center [191, 205] width 0 height 12
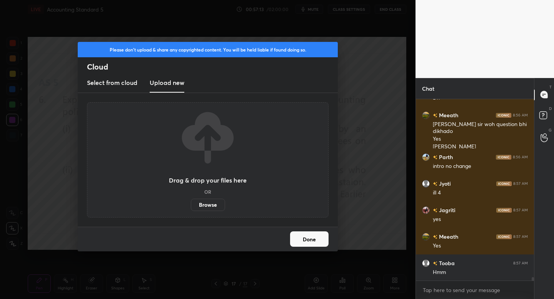
scroll to position [8975, 0]
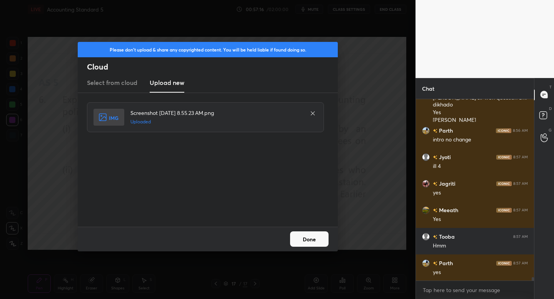
click at [307, 241] on button "Done" at bounding box center [309, 239] width 38 height 15
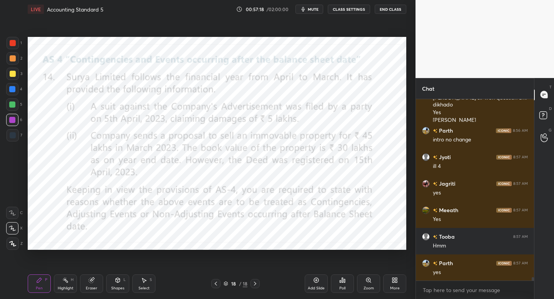
click at [13, 49] on div "1" at bounding box center [14, 44] width 15 height 15
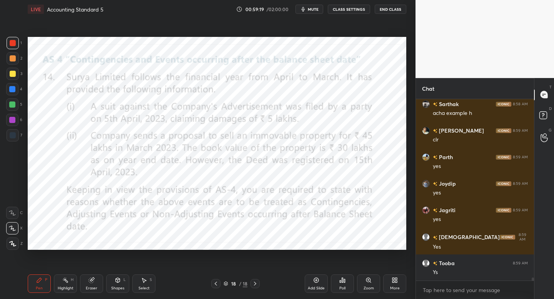
scroll to position [10522, 0]
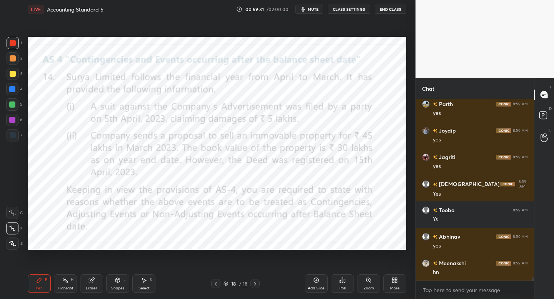
click at [317, 282] on div "Add Slide" at bounding box center [316, 284] width 23 height 18
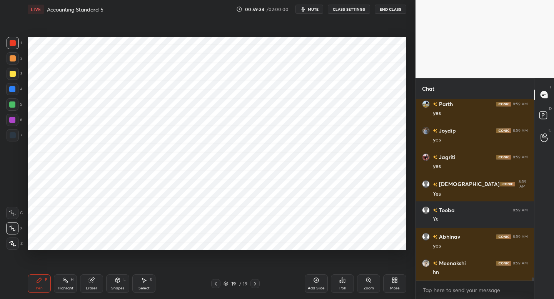
click at [18, 135] on div "1 2 3 4 5 6 7 C X Z C X Z E E Erase all H H" at bounding box center [12, 143] width 25 height 213
click at [15, 137] on div at bounding box center [13, 135] width 6 height 6
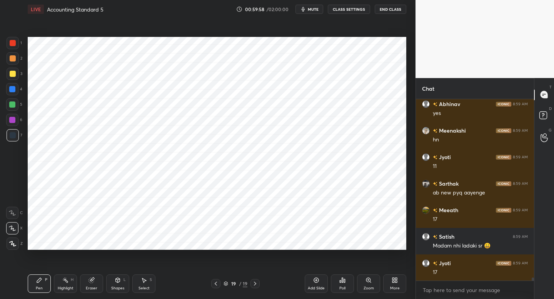
scroll to position [10681, 0]
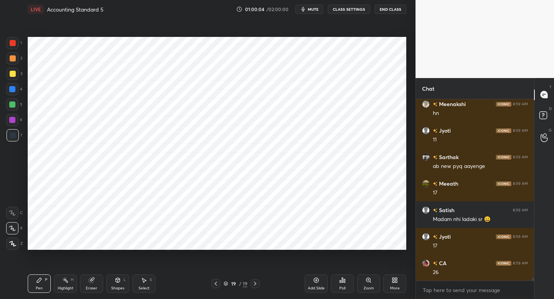
click at [9, 48] on div at bounding box center [13, 43] width 12 height 12
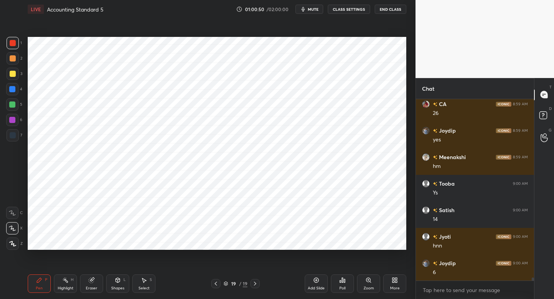
scroll to position [10867, 0]
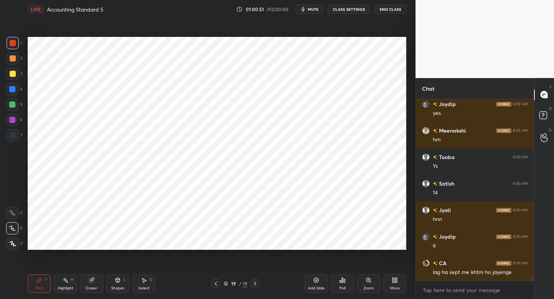
click at [249, 259] on div "Setting up your live class Poll for secs No correct answer Start poll" at bounding box center [217, 143] width 385 height 250
click at [261, 259] on div "Setting up your live class Poll for secs No correct answer Start poll" at bounding box center [217, 143] width 385 height 250
click at [268, 265] on div "Setting up your live class Poll for secs No correct answer Start poll" at bounding box center [217, 143] width 385 height 250
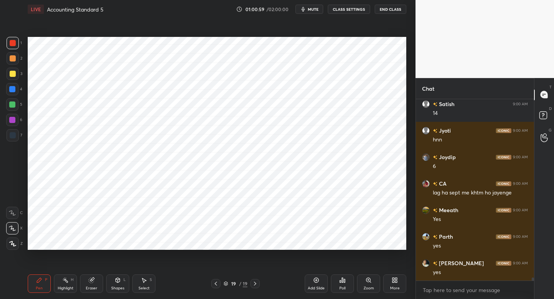
scroll to position [10973, 0]
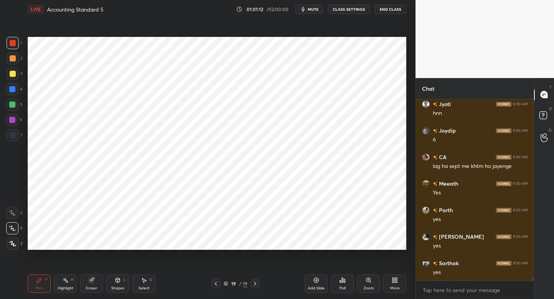
click at [314, 36] on div "Setting up your live class Poll for secs No correct answer Start poll" at bounding box center [217, 143] width 385 height 250
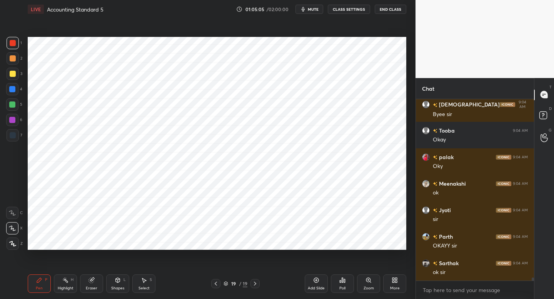
scroll to position [10887, 0]
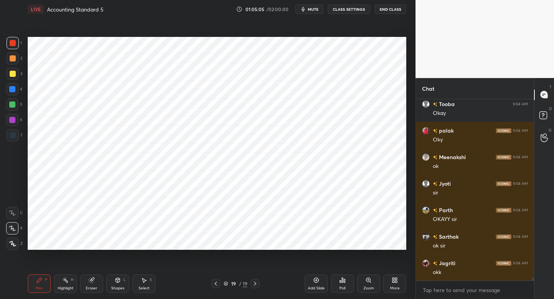
click at [385, 12] on button "End Class" at bounding box center [391, 9] width 32 height 9
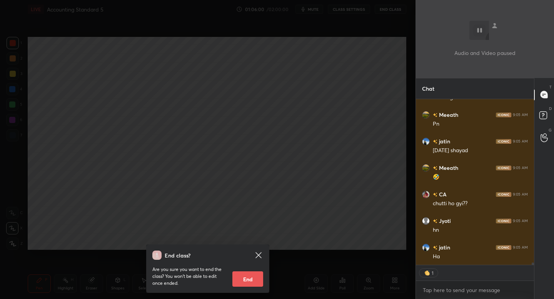
scroll to position [11263, 0]
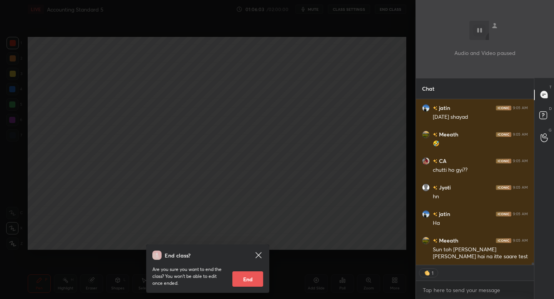
type textarea "x"
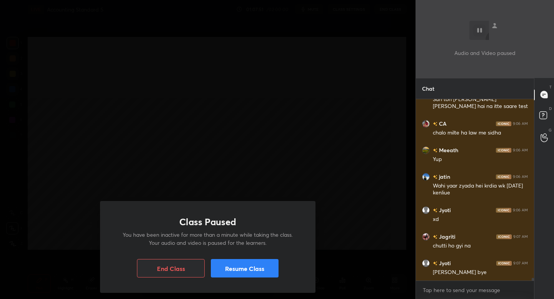
scroll to position [11440, 0]
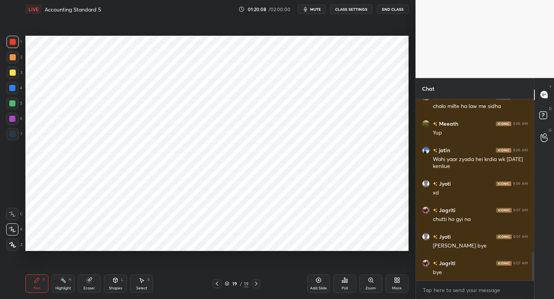
scroll to position [38218, 38083]
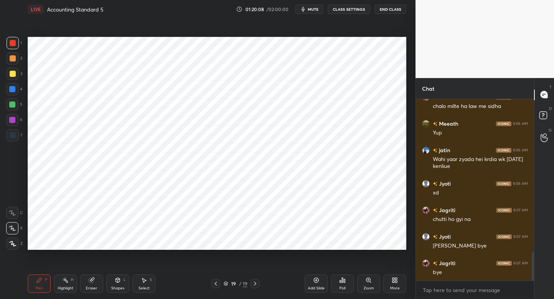
click at [390, 14] on div "LIVE Accounting Standard 5 01:20:08 / 02:00:00 mute CLASS SETTINGS End Class" at bounding box center [217, 9] width 379 height 18
click at [384, 8] on button "End Class" at bounding box center [391, 9] width 32 height 9
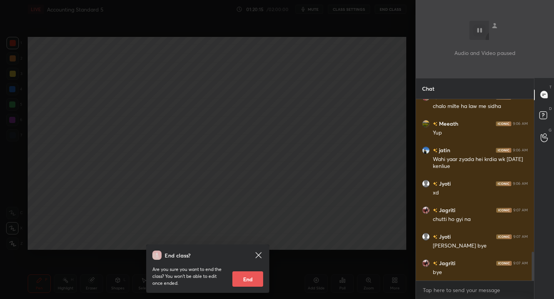
click at [250, 280] on button "End" at bounding box center [247, 279] width 31 height 15
type textarea "x"
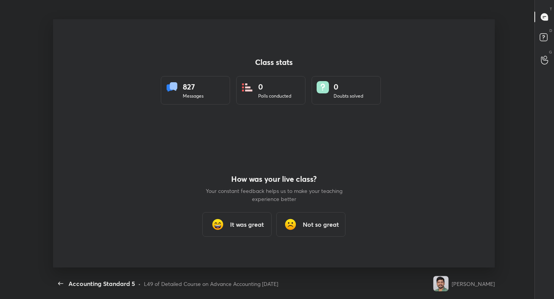
scroll to position [0, 0]
